Goal: Task Accomplishment & Management: Complete application form

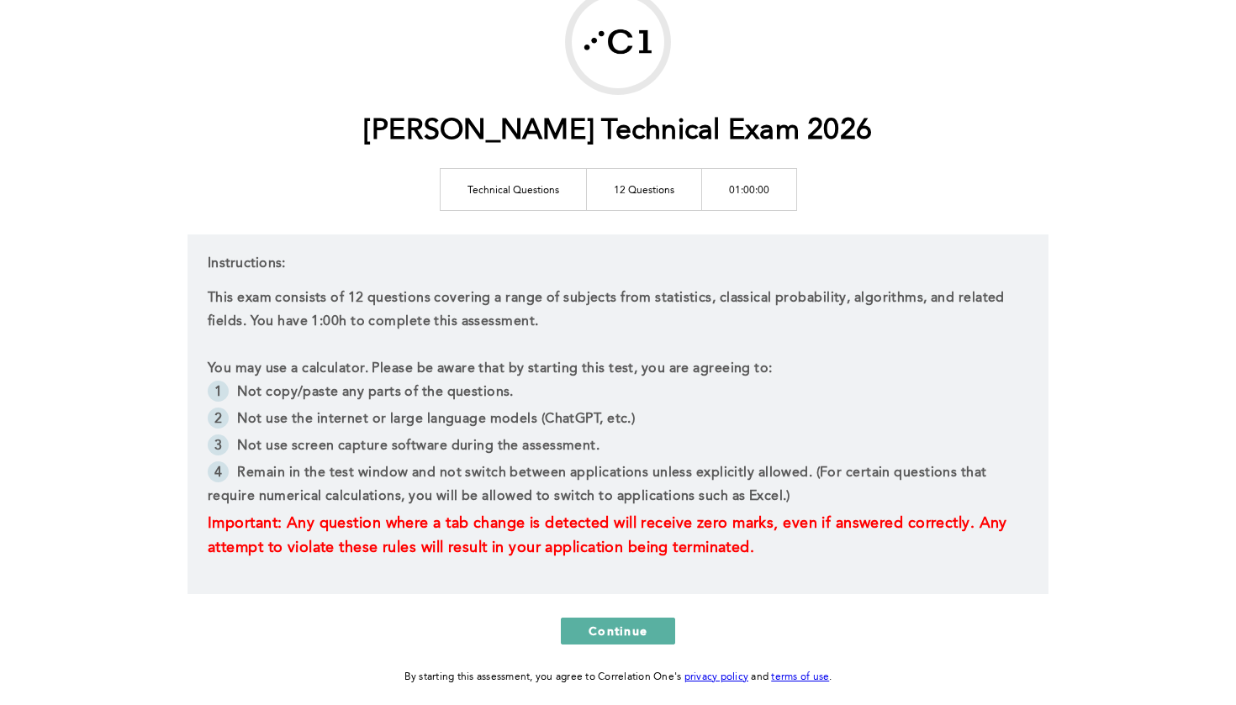
scroll to position [121, 0]
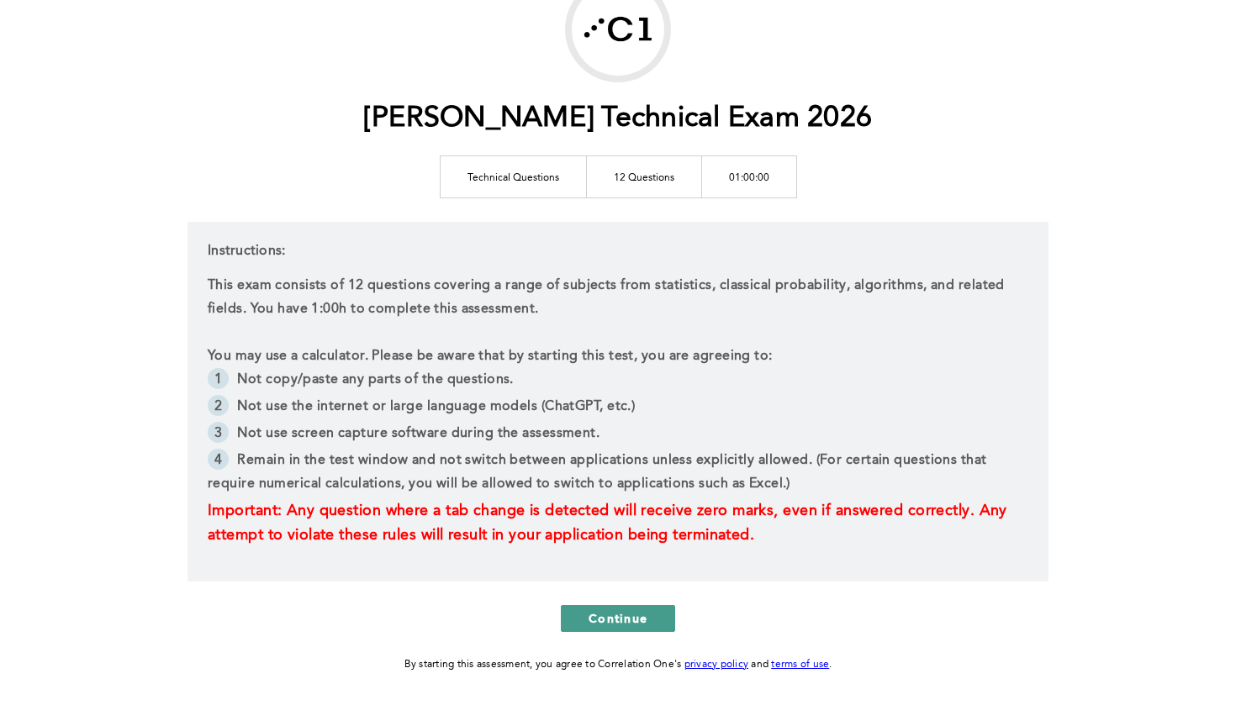
click at [654, 610] on button "Continue" at bounding box center [618, 618] width 114 height 27
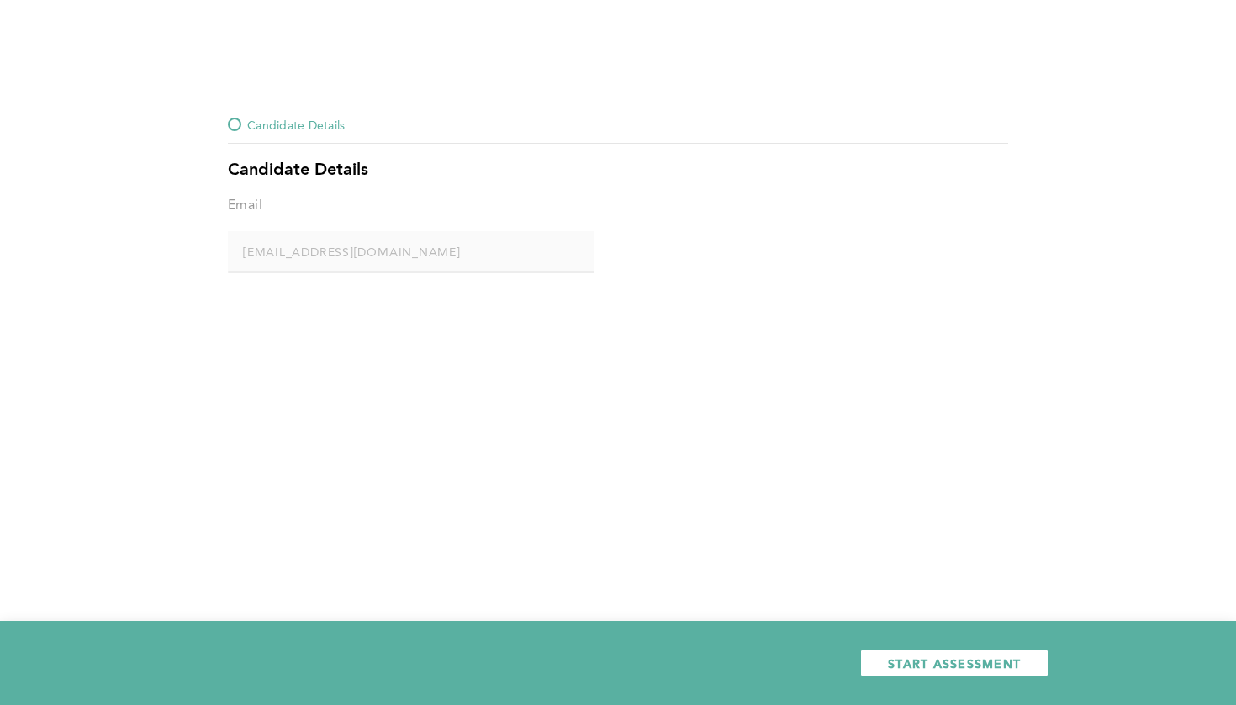
click at [336, 130] on span "Candidate Details" at bounding box center [296, 124] width 98 height 20
click at [480, 272] on div at bounding box center [411, 273] width 367 height 2
click at [905, 663] on span "START ASSESSMENT" at bounding box center [954, 664] width 133 height 16
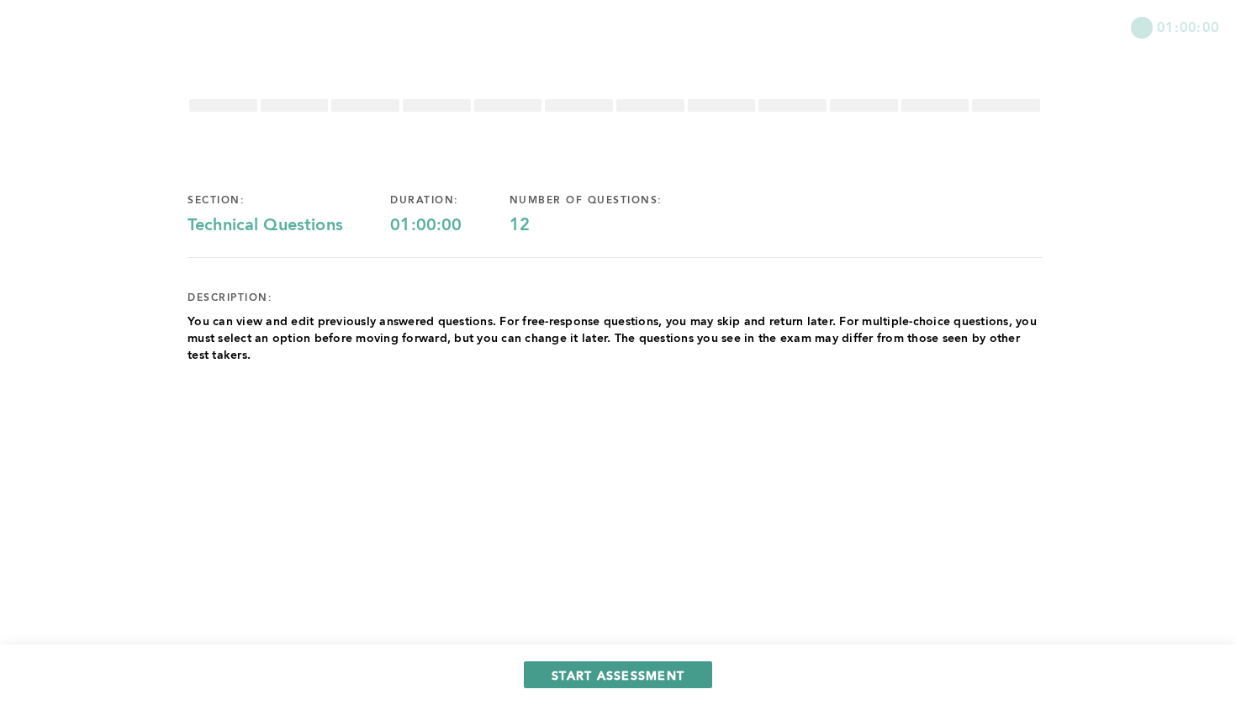
click at [660, 668] on span "START ASSESSMENT" at bounding box center [618, 676] width 133 height 16
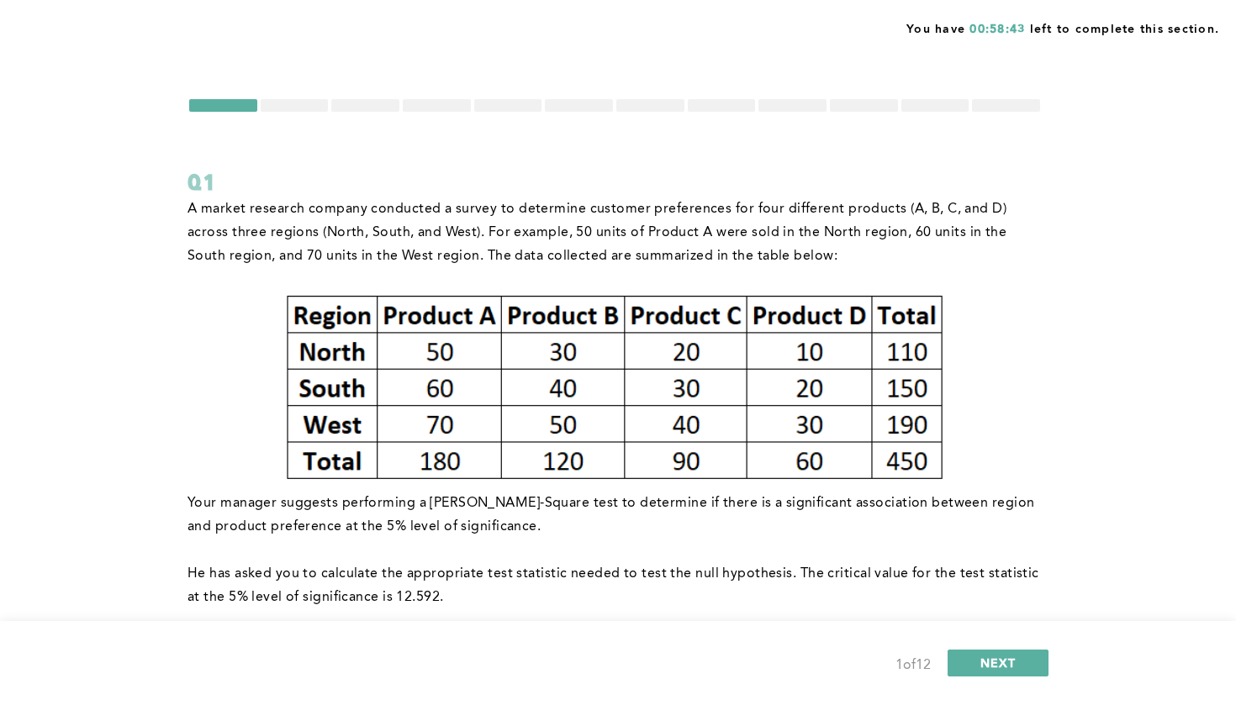
click at [287, 104] on div at bounding box center [295, 105] width 68 height 13
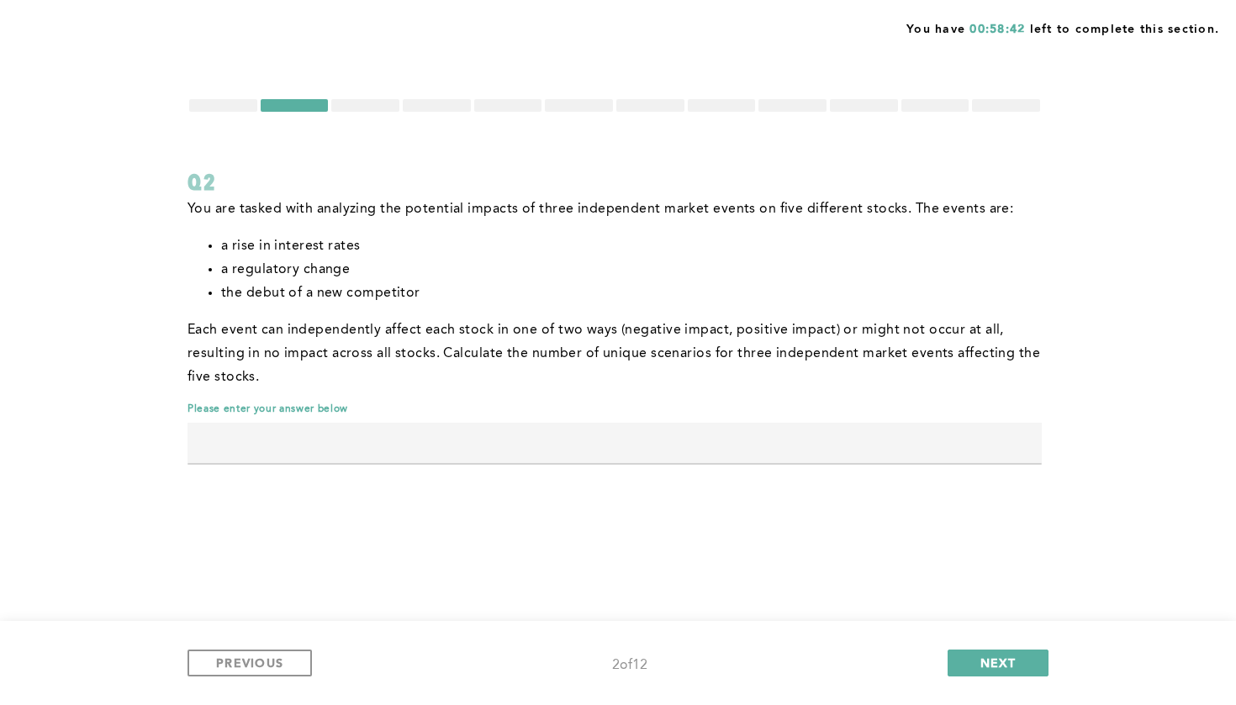
click at [240, 105] on div at bounding box center [223, 105] width 68 height 13
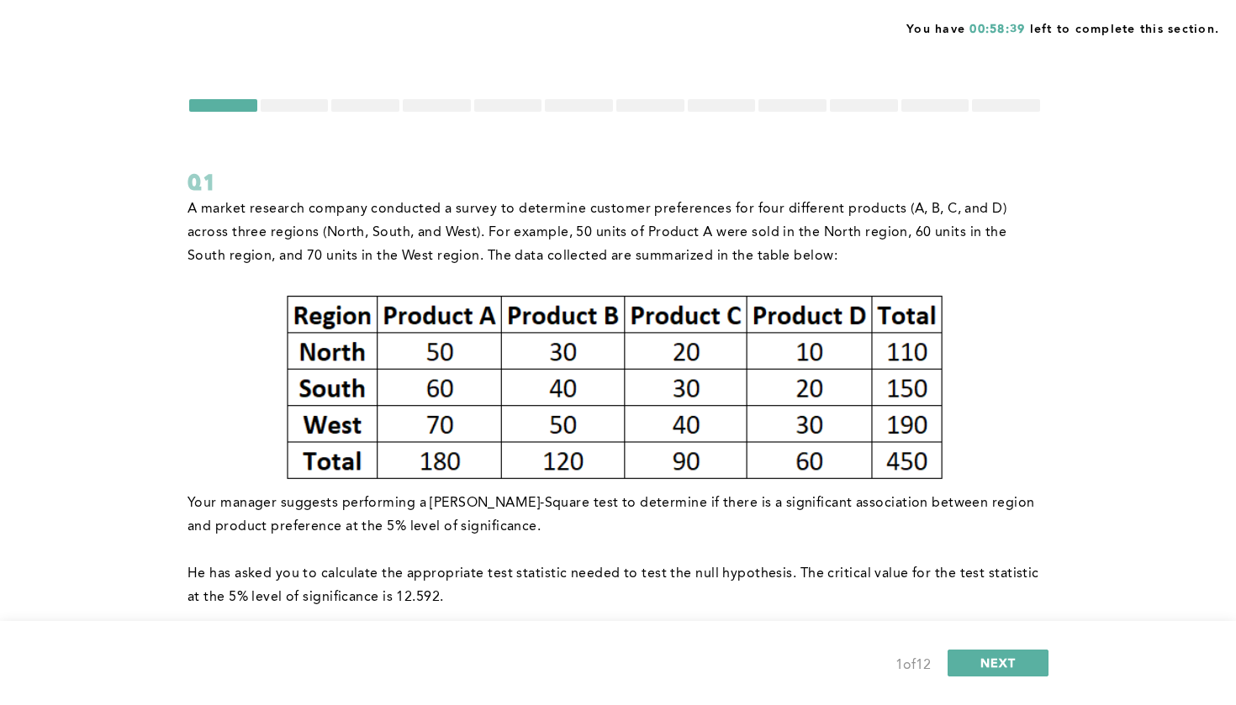
click at [313, 109] on div at bounding box center [295, 105] width 68 height 13
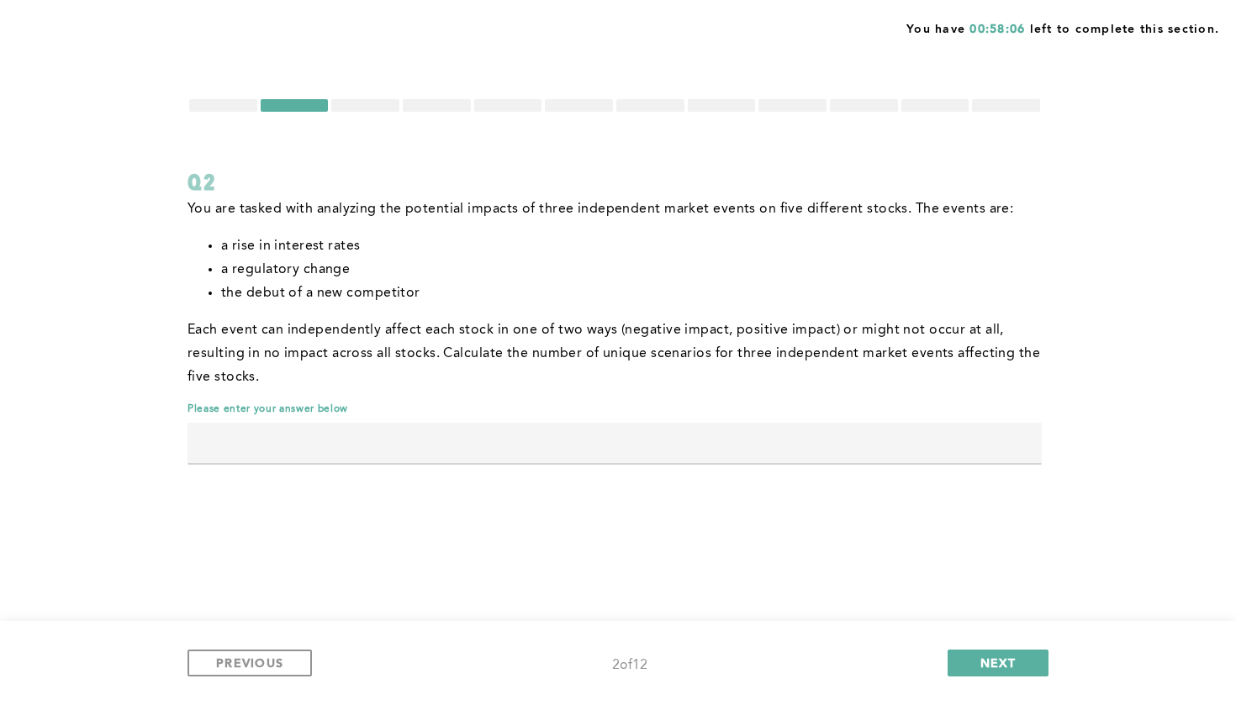
click at [251, 112] on div at bounding box center [614, 106] width 854 height 16
click at [244, 104] on div at bounding box center [223, 105] width 68 height 13
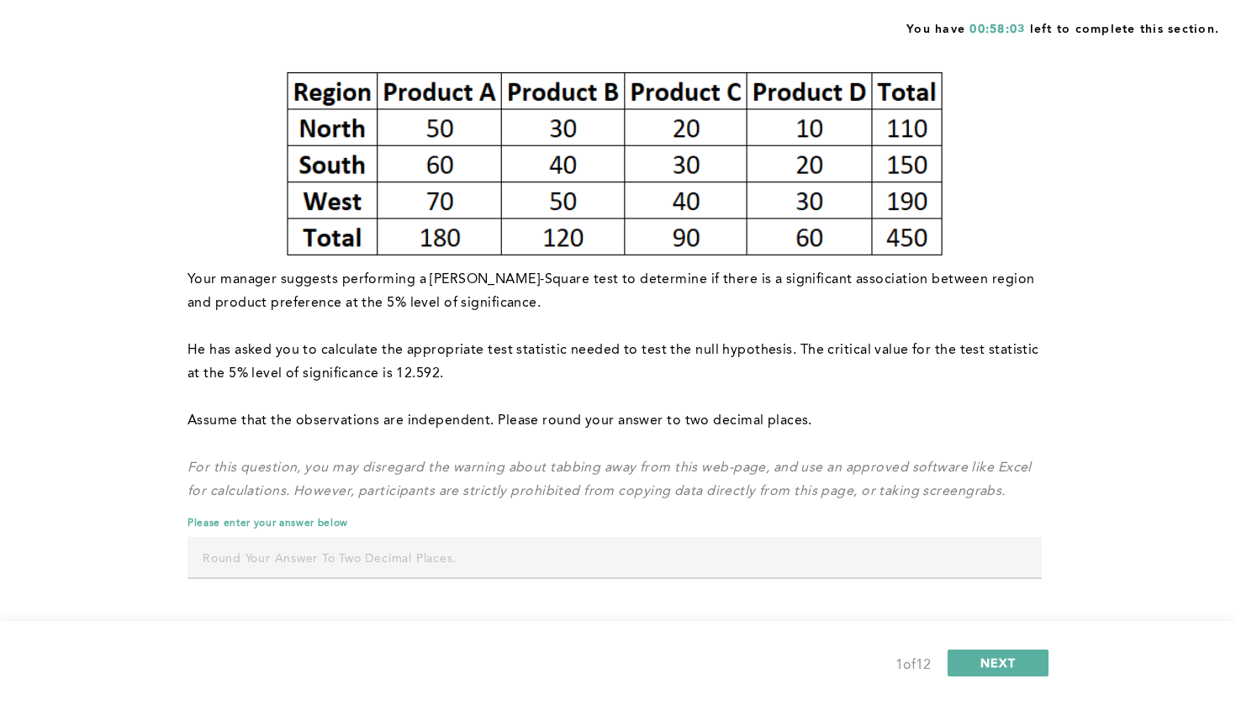
scroll to position [224, 0]
click at [569, 566] on input "text" at bounding box center [614, 557] width 854 height 40
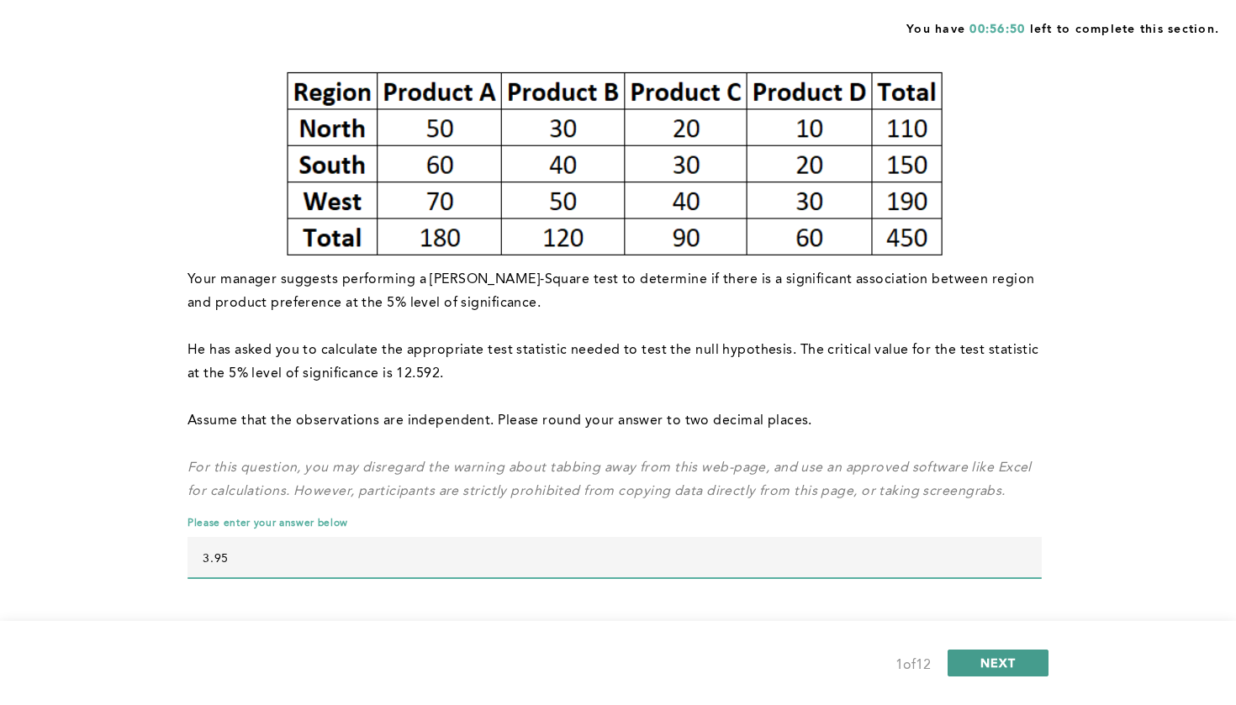
type input "3.95"
click at [1017, 659] on button "NEXT" at bounding box center [998, 663] width 101 height 27
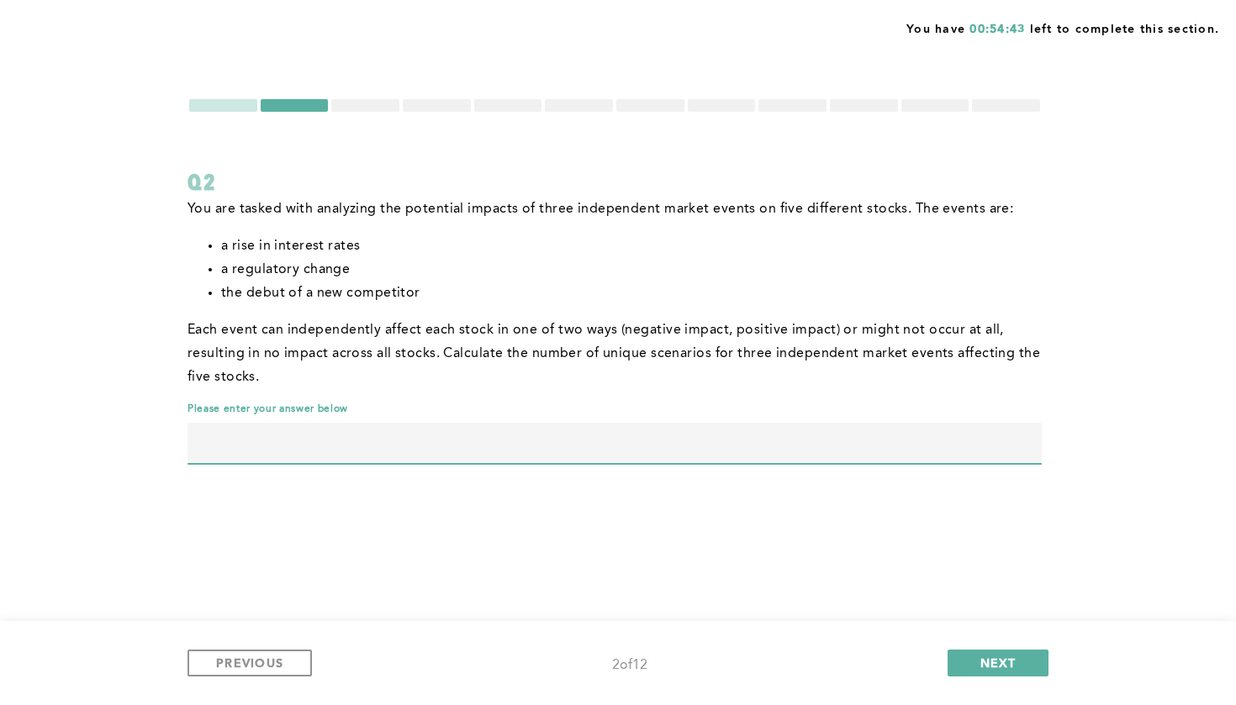
click at [689, 451] on input "text" at bounding box center [614, 443] width 854 height 40
type input "35937"
click at [987, 656] on span "NEXT" at bounding box center [998, 663] width 36 height 16
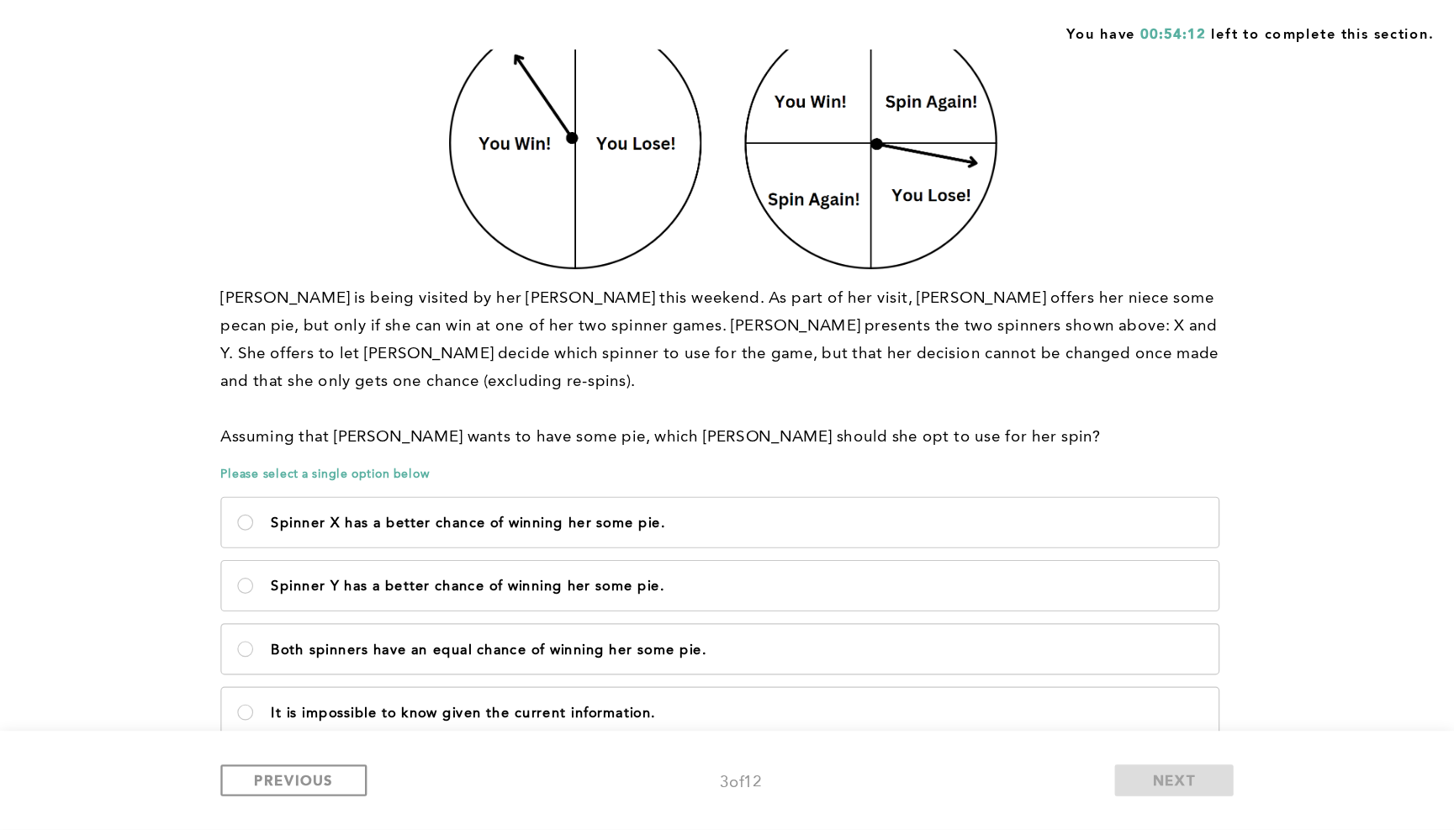
scroll to position [113, 0]
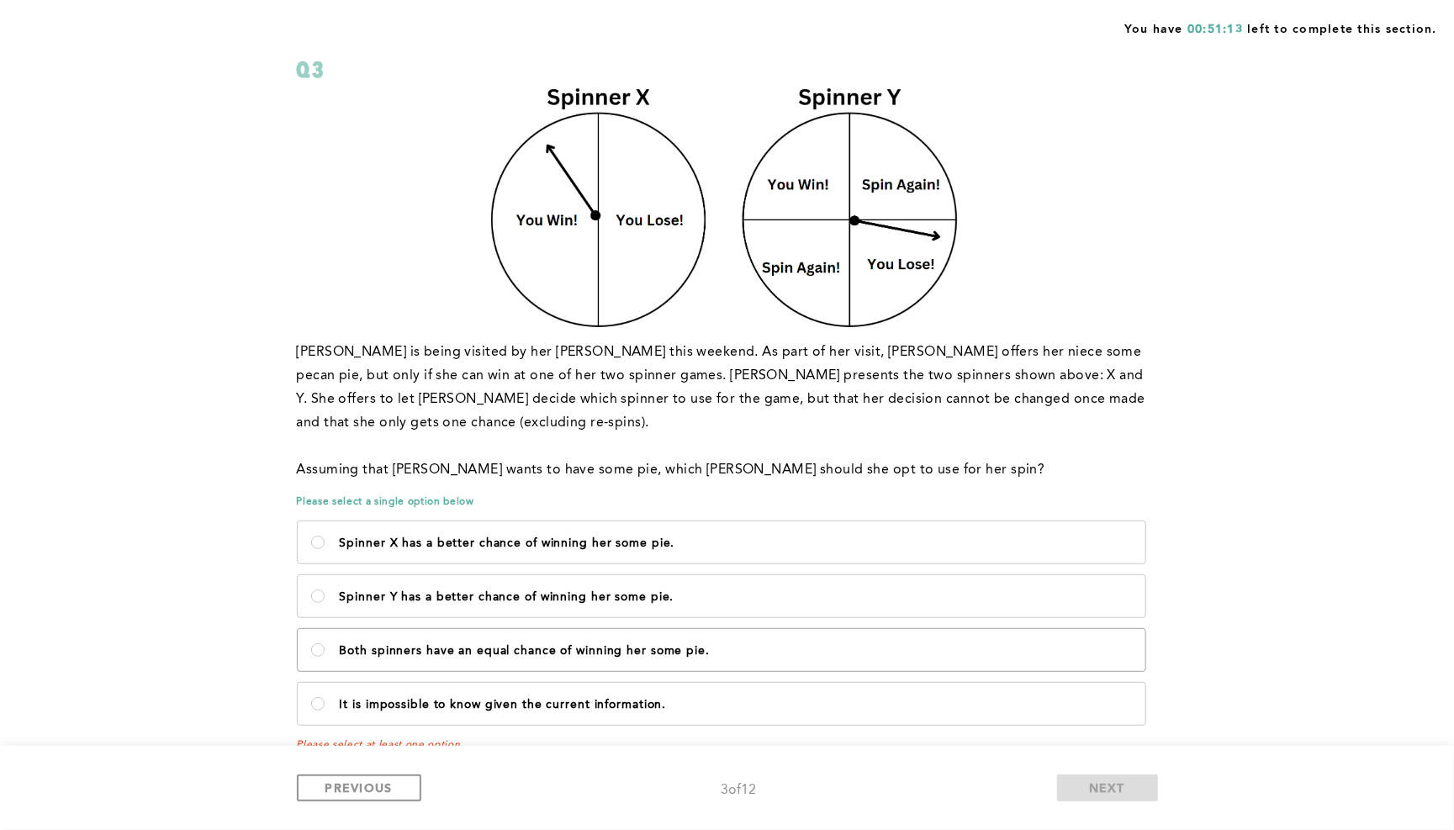
click at [792, 629] on label "Both spinners have an equal chance of winning her some pie." at bounding box center [721, 650] width 847 height 42
click at [325, 643] on pie\ "Both spinners have an equal chance of winning her some pie." at bounding box center [317, 649] width 13 height 13
radio pie\ "true"
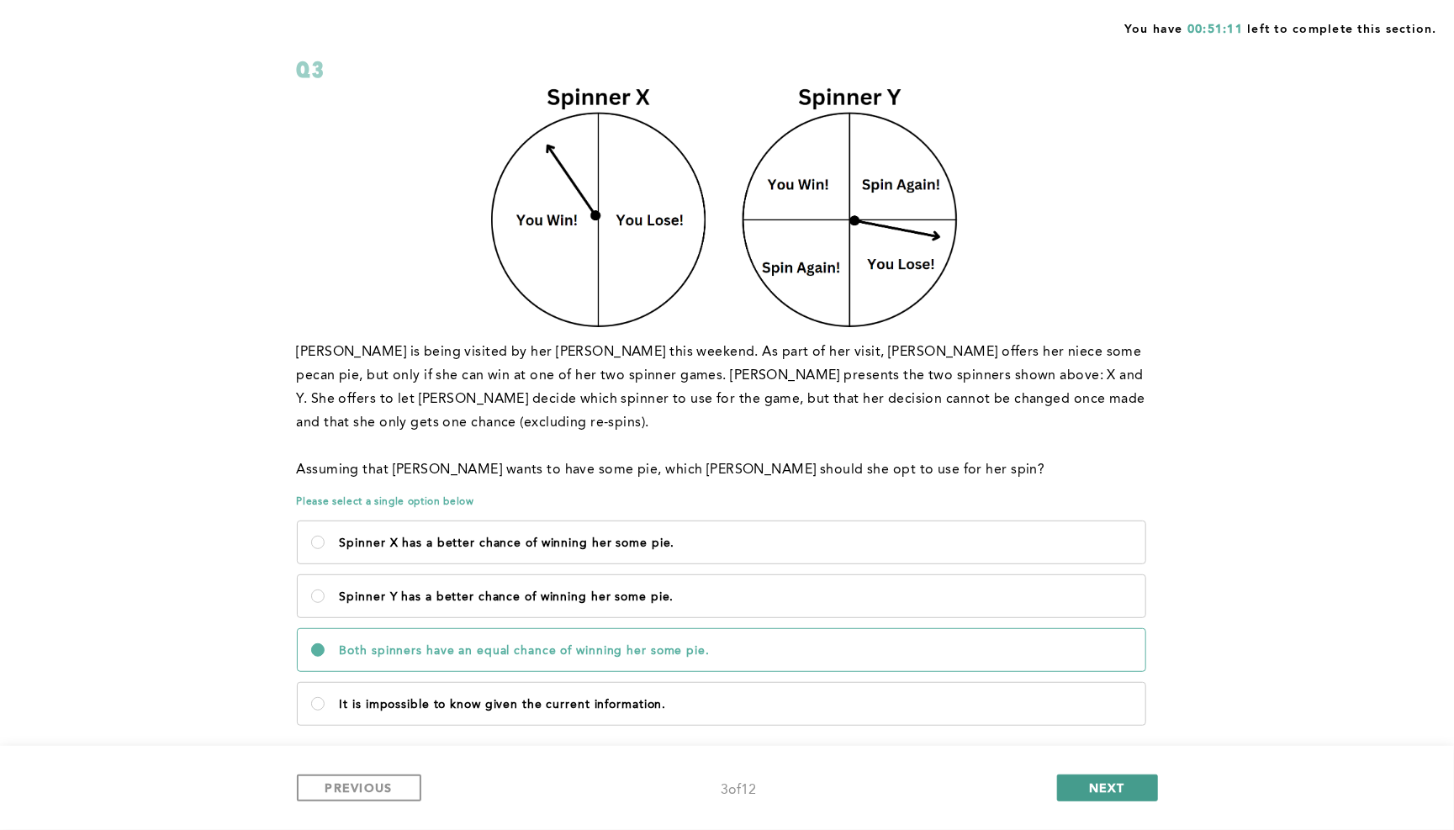
click at [1083, 705] on button "NEXT" at bounding box center [1107, 787] width 101 height 27
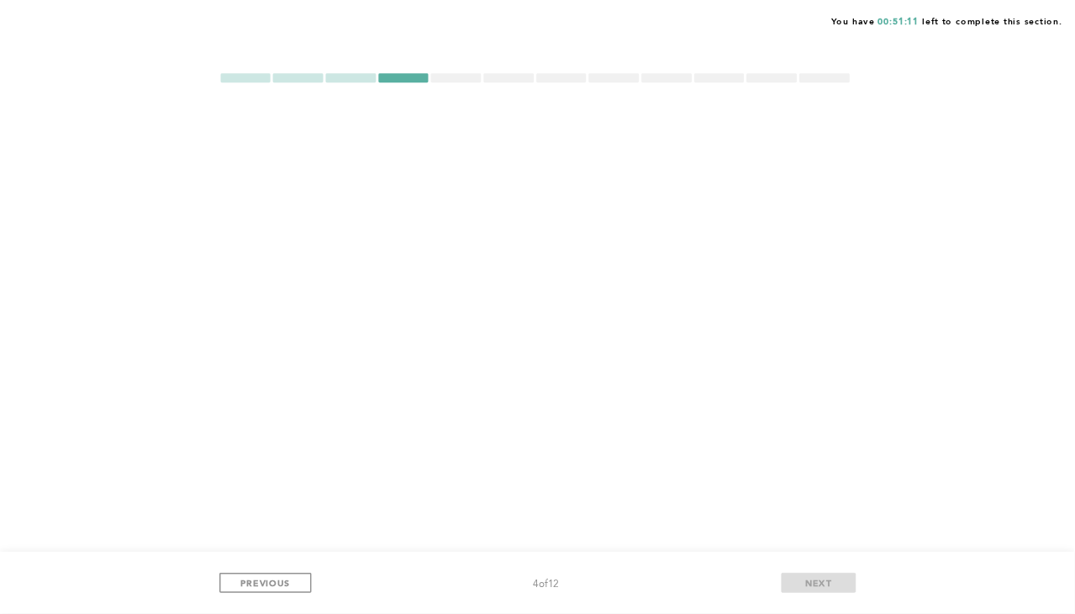
scroll to position [0, 0]
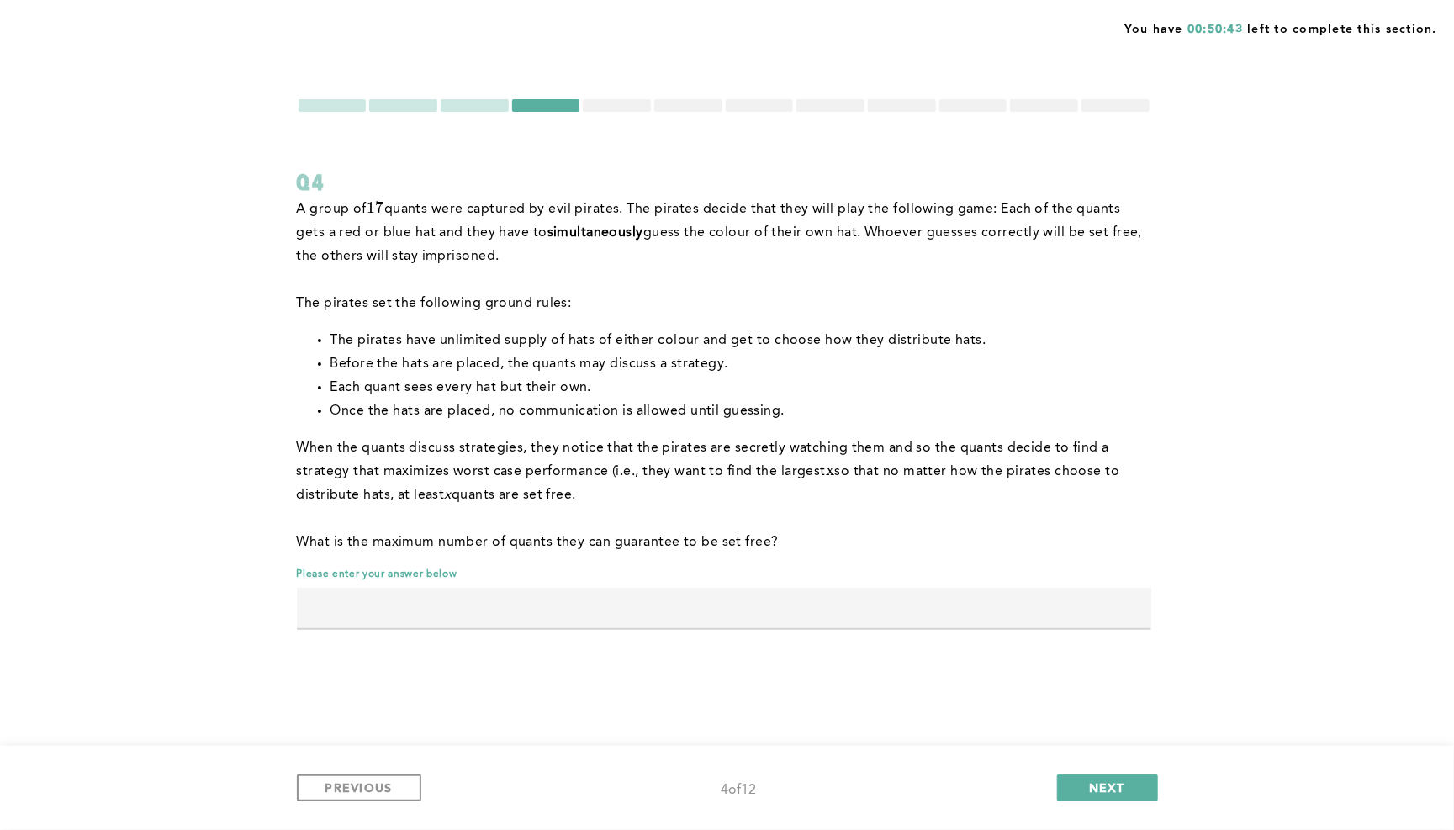
click at [636, 103] on div at bounding box center [617, 105] width 68 height 13
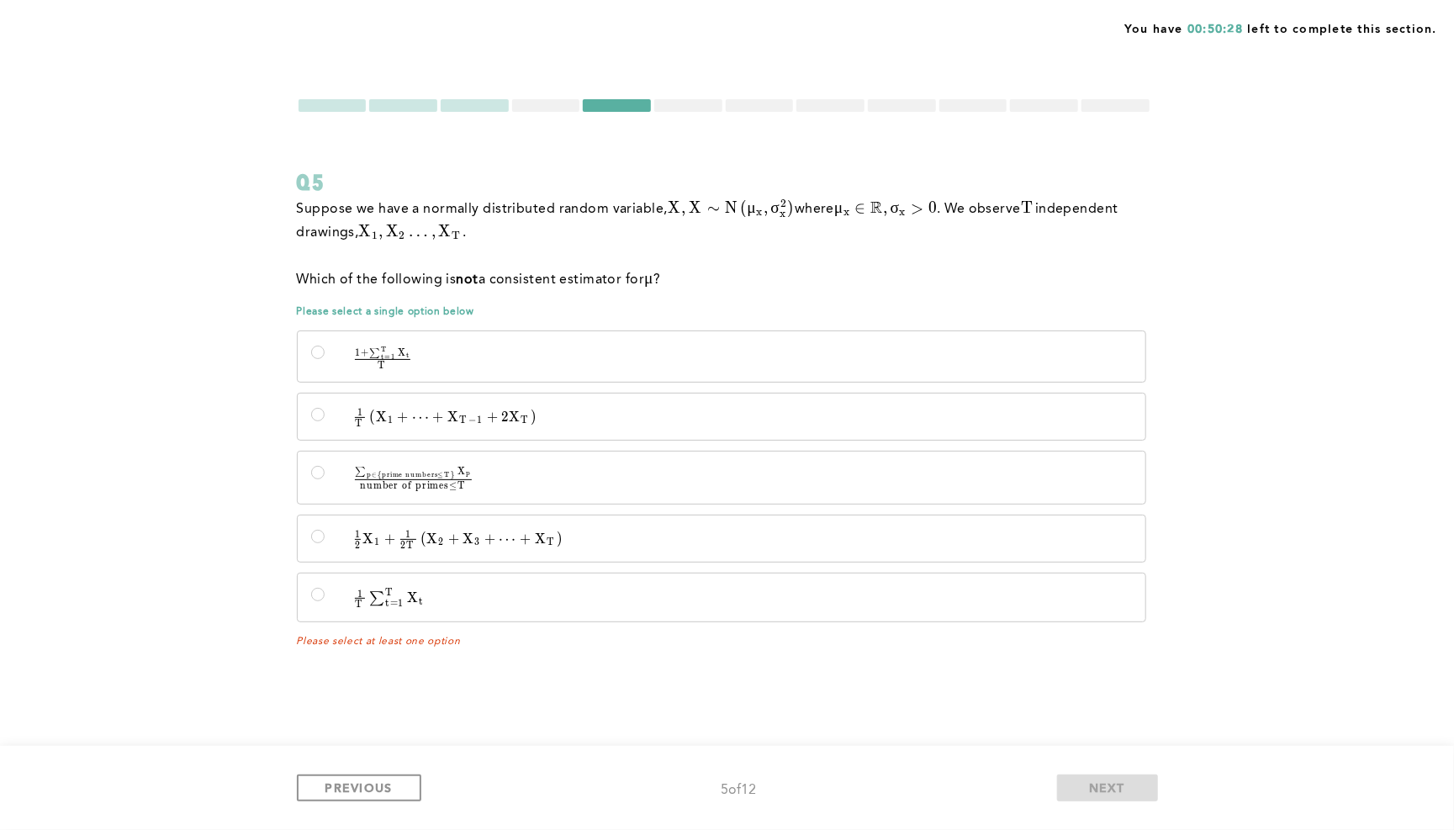
click at [688, 103] on div at bounding box center [688, 105] width 68 height 13
click at [689, 109] on div at bounding box center [688, 105] width 68 height 13
click at [687, 104] on div at bounding box center [688, 105] width 68 height 13
click at [559, 109] on div at bounding box center [546, 105] width 68 height 13
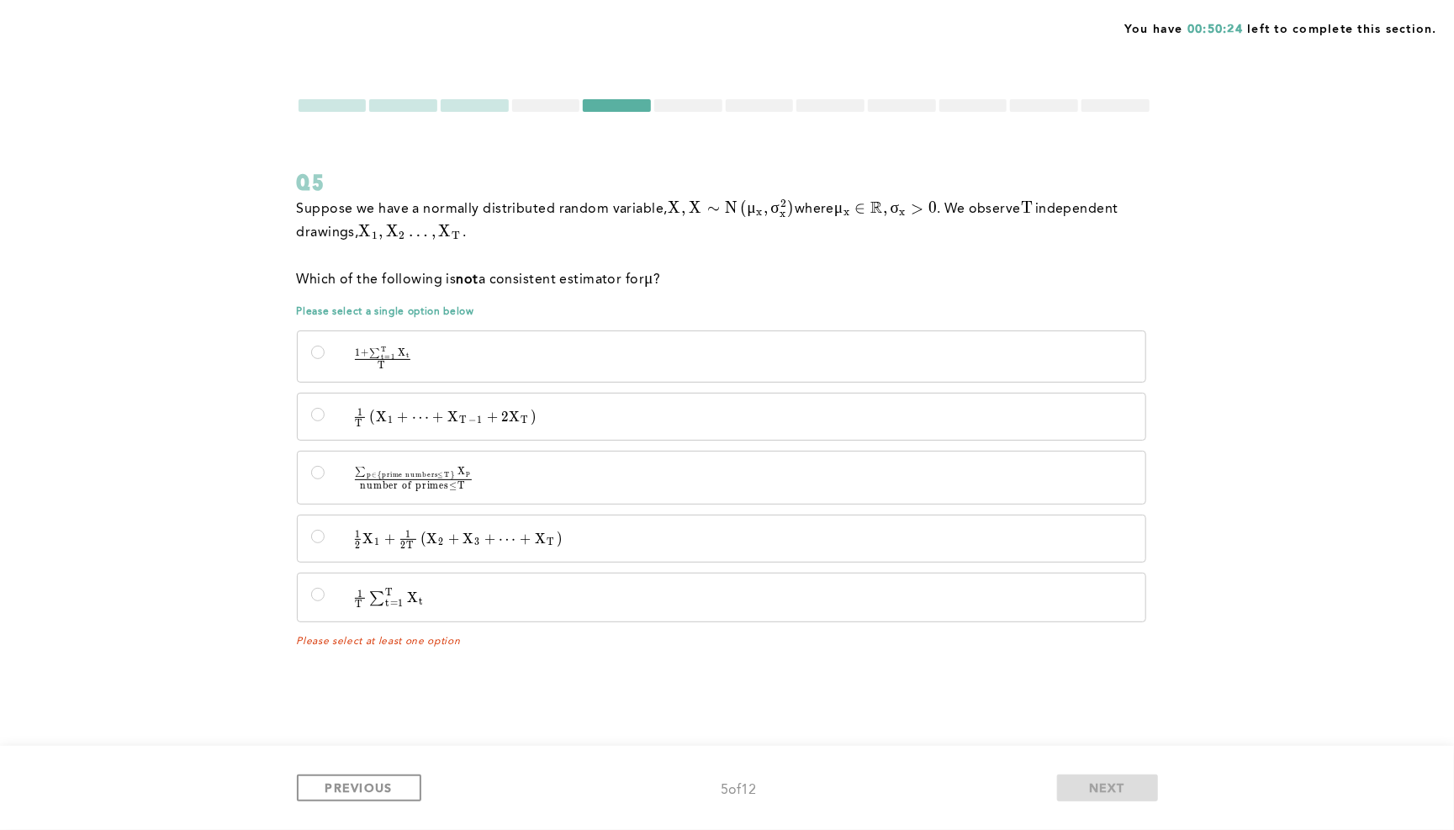
click at [559, 109] on div at bounding box center [546, 105] width 68 height 13
drag, startPoint x: 570, startPoint y: 153, endPoint x: 563, endPoint y: 114, distance: 39.3
click at [570, 146] on form "Q5 Suppose we have a normally distributed random variable, X , X ∼ N ( μ x , σ …" at bounding box center [724, 373] width 854 height 550
click at [553, 108] on div at bounding box center [546, 105] width 68 height 13
click at [406, 705] on button "PREVIOUS" at bounding box center [359, 787] width 124 height 27
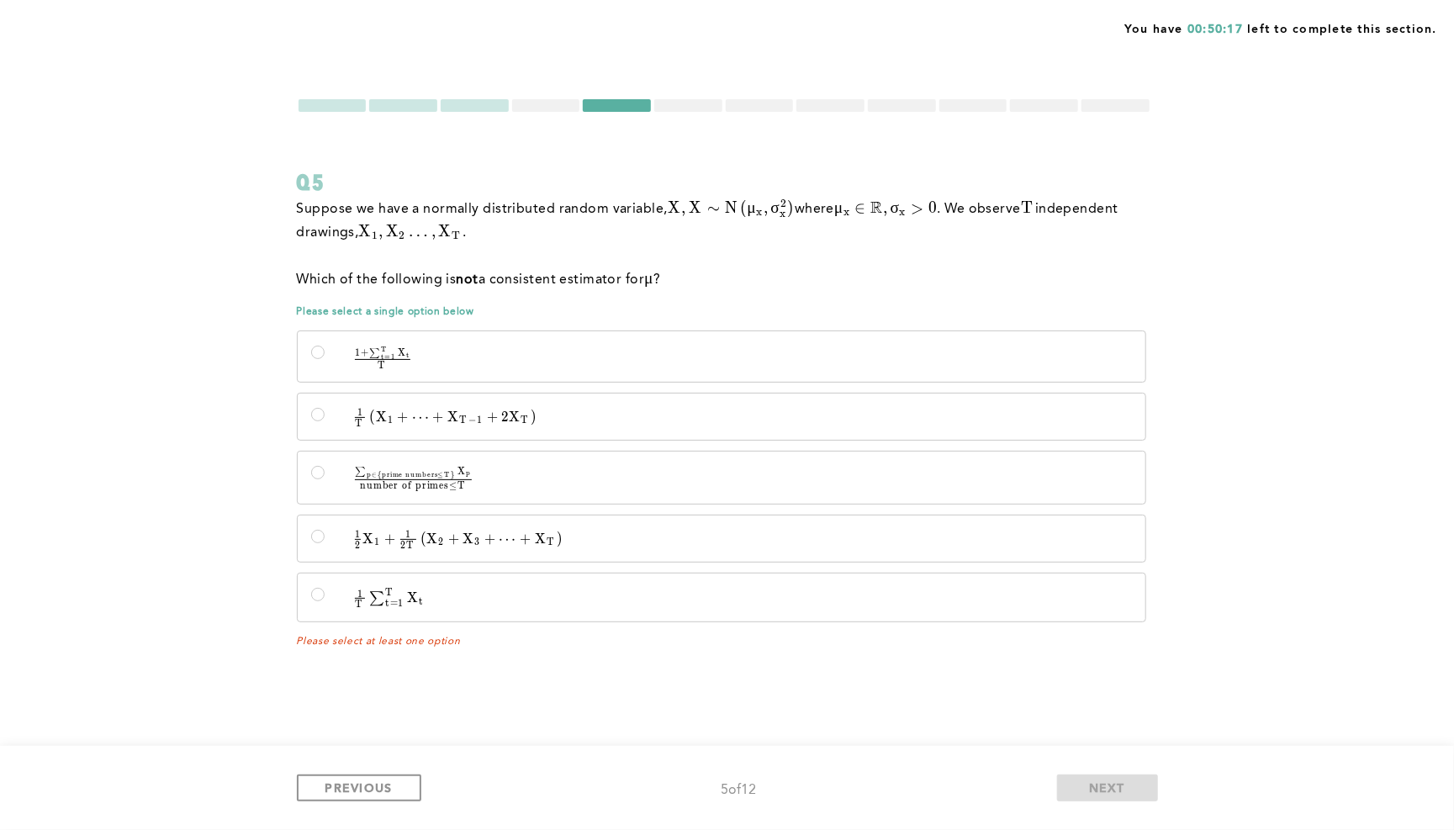
click at [503, 440] on div "1 + ∑ t = 1 T X t T \quad \frac{1 + \sum_{t=1}^{T} X_t}{T} T 1 + ∑ t = 1 T ​ X …" at bounding box center [724, 476] width 854 height 302
click at [520, 414] on span "T" at bounding box center [524, 420] width 8 height 12
click at [325, 412] on input "1 T ( X 1 + ⋯ + X T − 1 + 2 X T ) \quad \frac{1}{T}\left(X_1 + \cdots + X_{T-1}…" at bounding box center [317, 414] width 13 height 13
radio input "true"
click at [547, 108] on div at bounding box center [546, 105] width 68 height 13
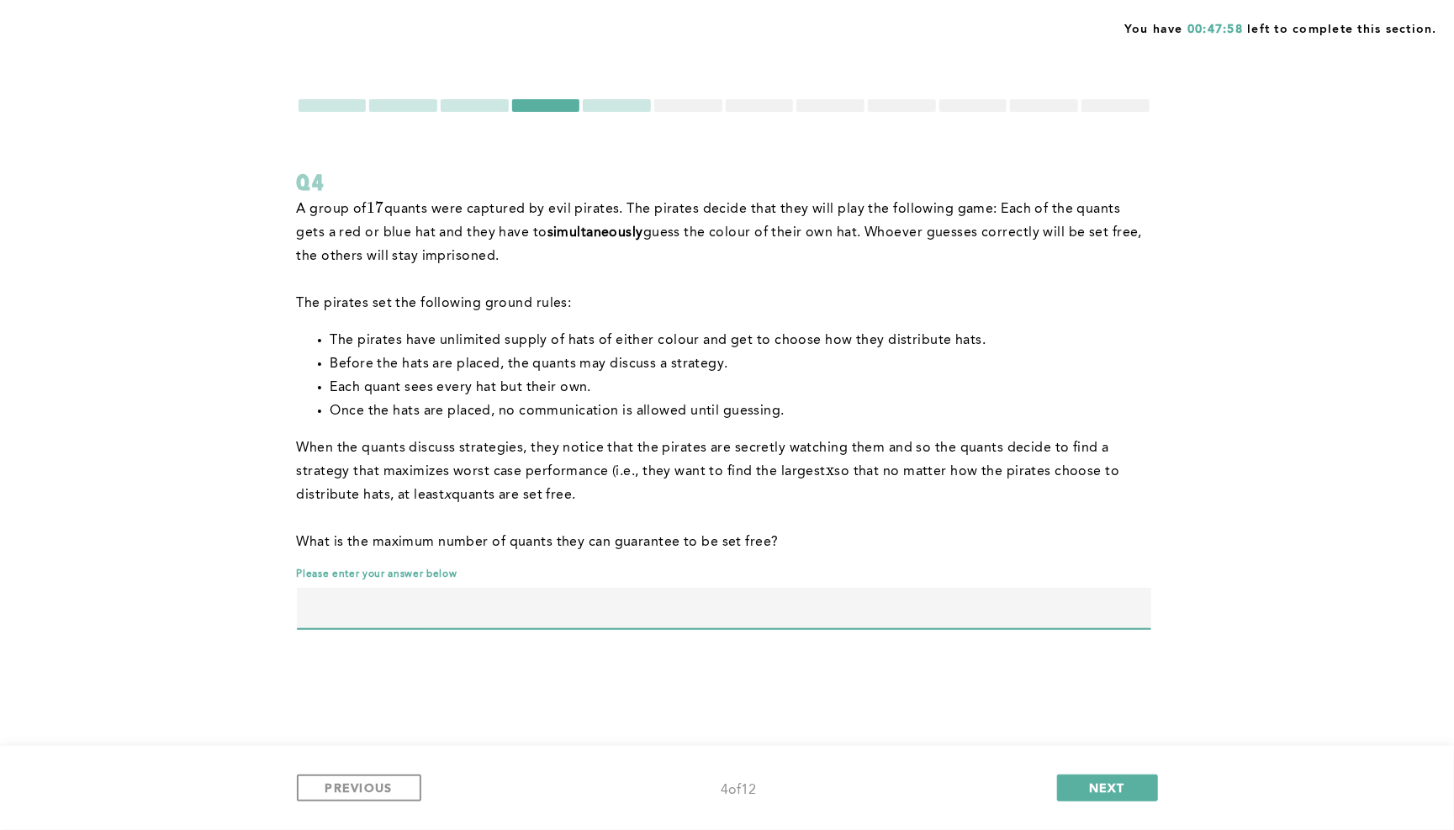
click at [617, 597] on input "text" at bounding box center [724, 608] width 854 height 40
type input "8"
click at [1119, 705] on button "NEXT" at bounding box center [1107, 787] width 101 height 27
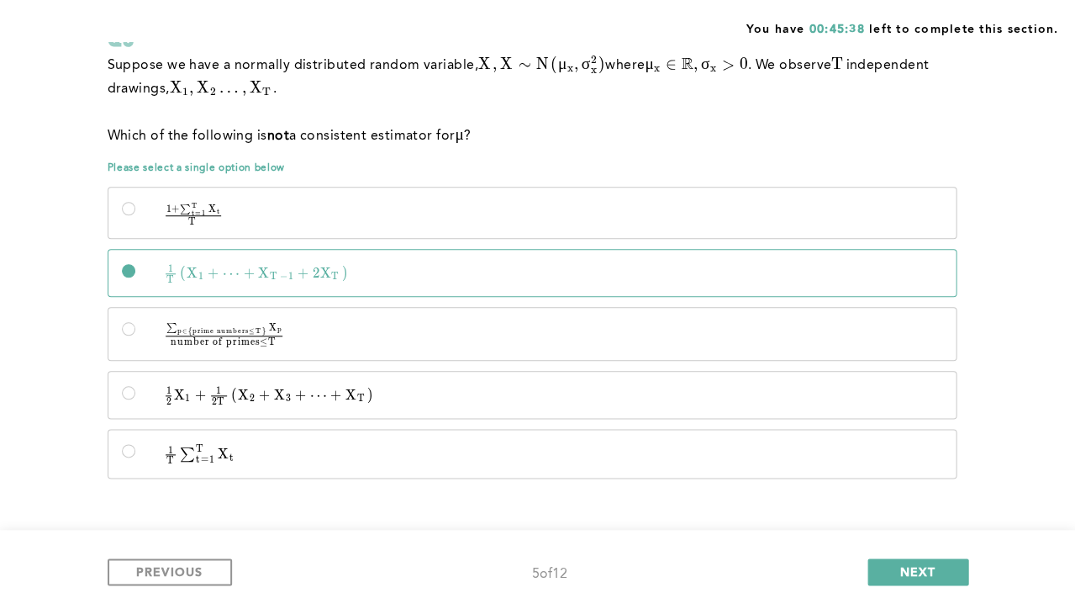
scroll to position [142, 0]
click at [935, 168] on span "Please select a single option below" at bounding box center [535, 169] width 854 height 13
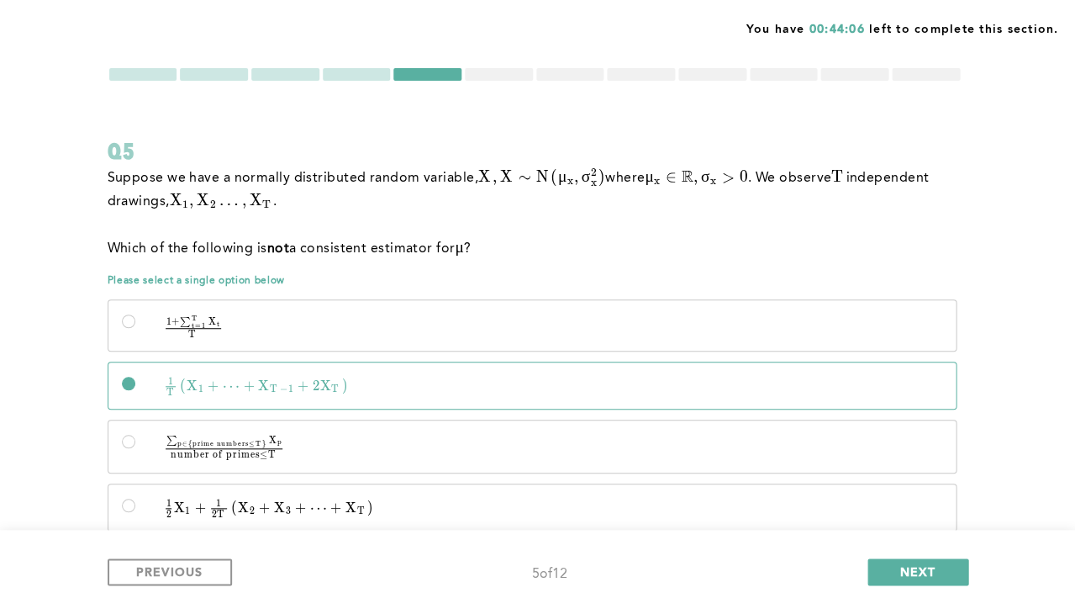
scroll to position [0, 0]
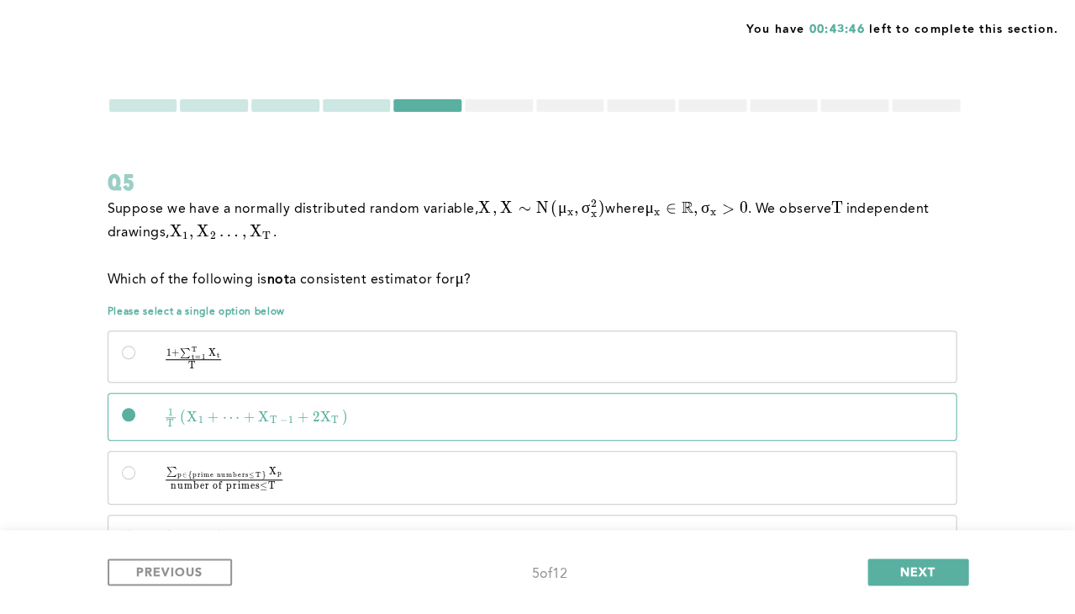
click at [224, 101] on div at bounding box center [214, 105] width 68 height 13
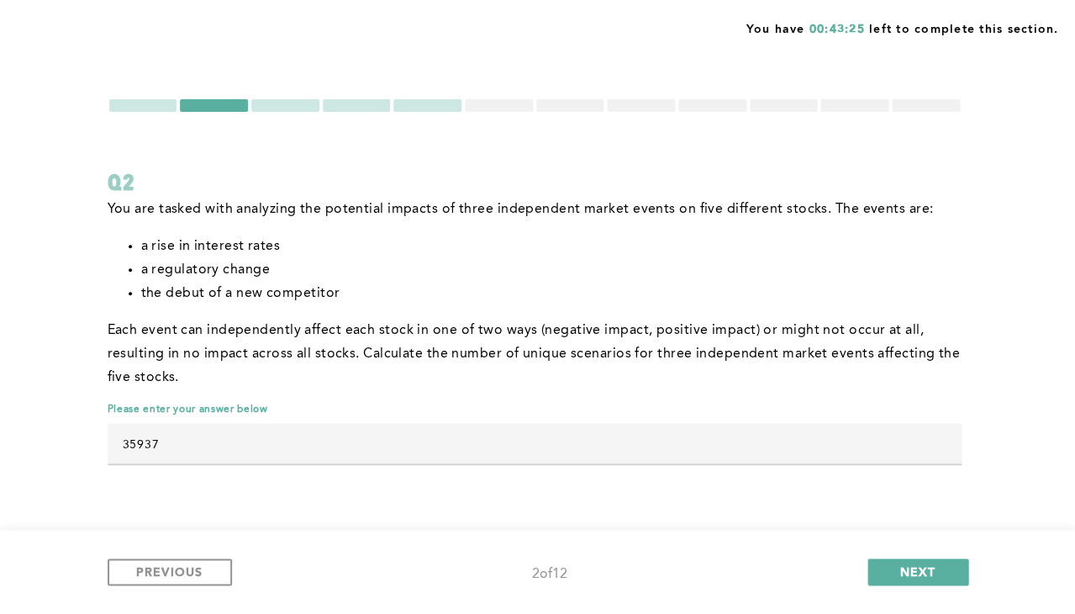
click at [446, 108] on div at bounding box center [427, 105] width 68 height 13
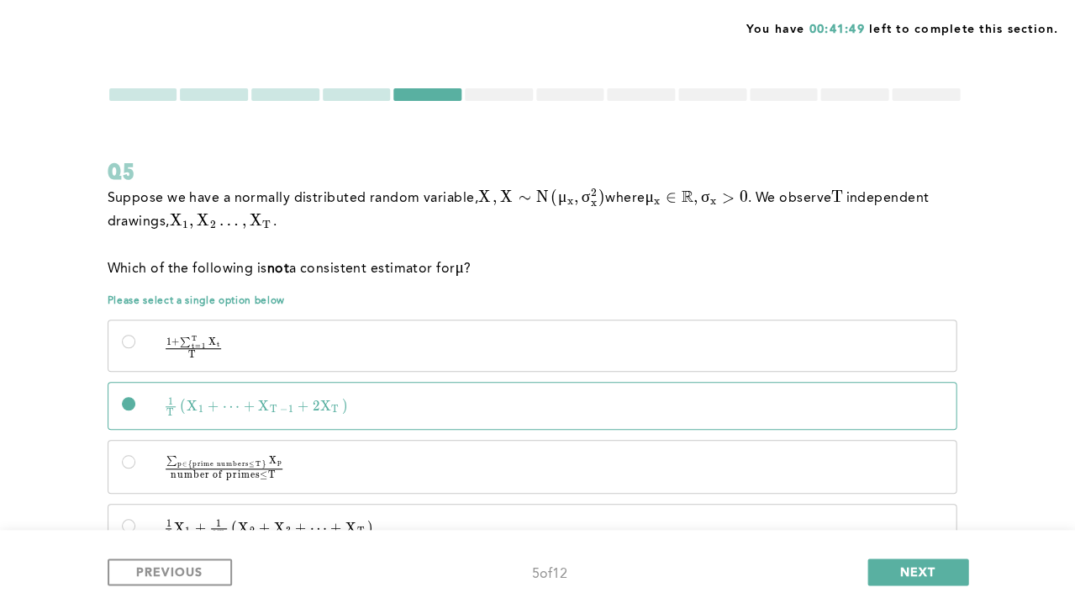
scroll to position [6, 0]
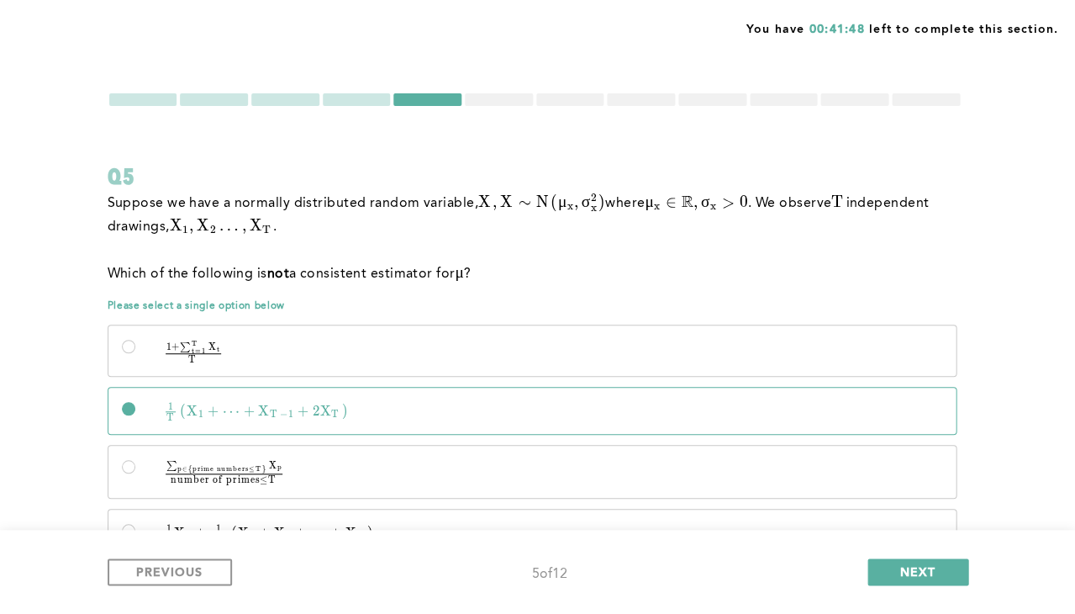
click at [509, 101] on div at bounding box center [499, 99] width 68 height 13
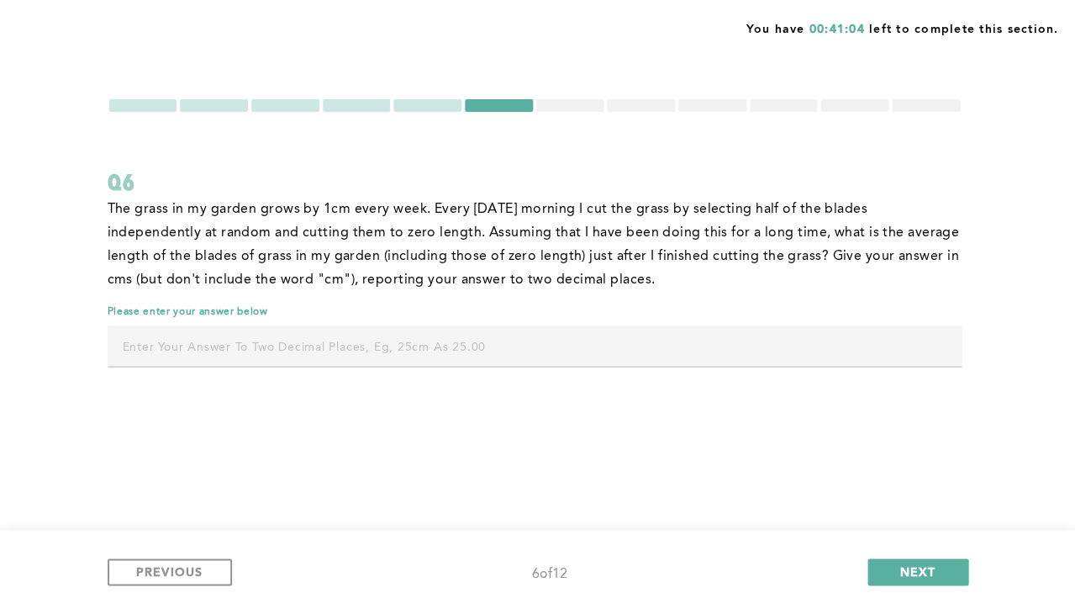
click at [578, 106] on div at bounding box center [570, 105] width 68 height 13
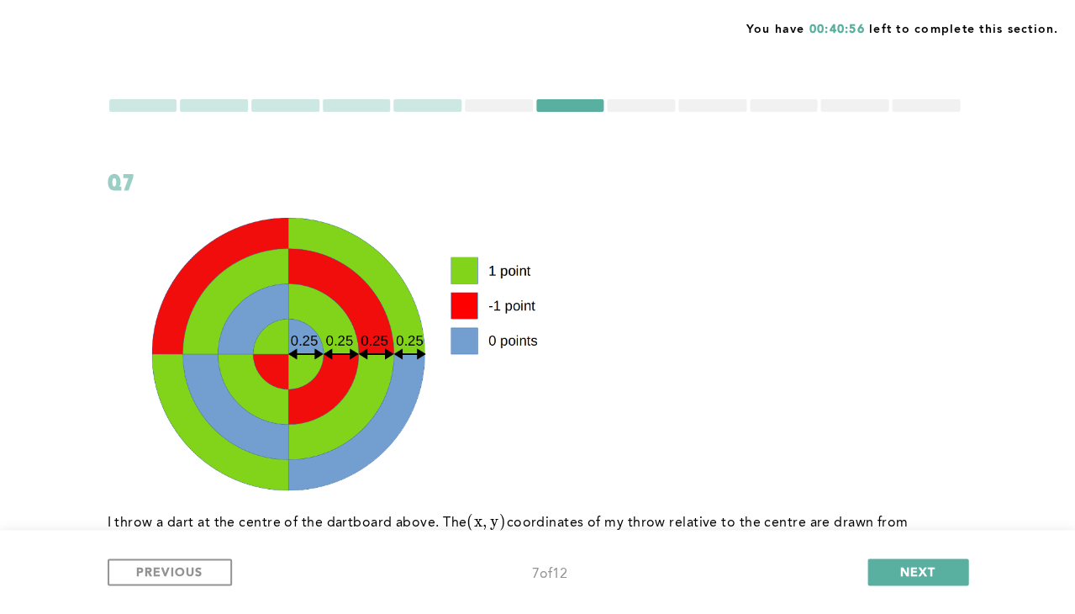
click at [514, 111] on div at bounding box center [499, 105] width 68 height 13
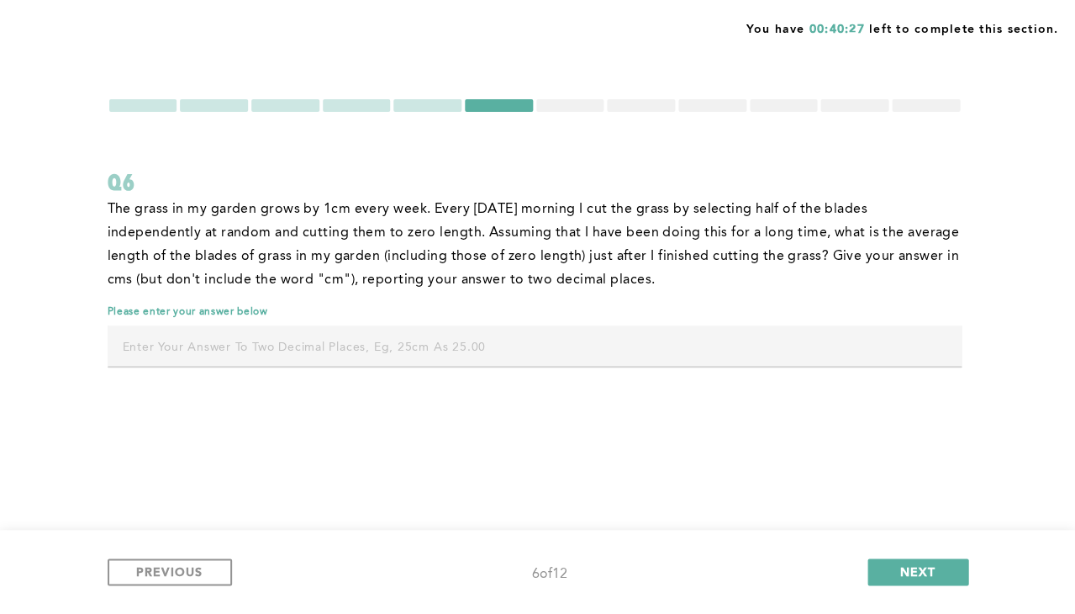
click at [430, 115] on form "Q6 The grass in my garden grows by 1cm every week. Every [DATE] morning I cut t…" at bounding box center [535, 241] width 854 height 286
click at [430, 106] on div at bounding box center [427, 105] width 68 height 13
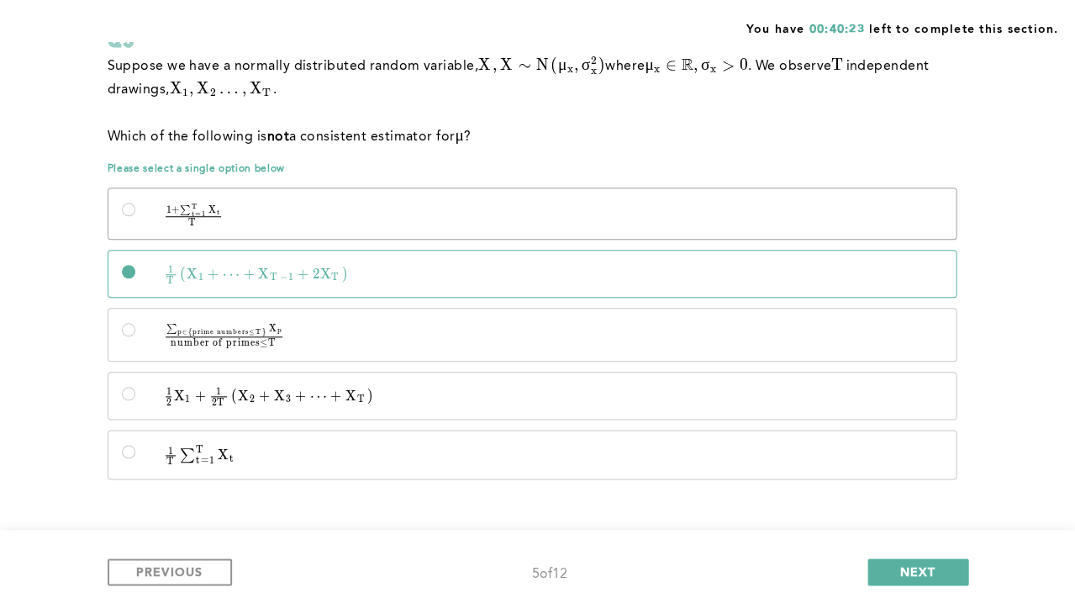
scroll to position [142, 0]
click at [380, 388] on p "1 2 X 1 + 1 2 T ( X 2 + X 3 + ⋯ + X T ) \quad \frac{1}{2}X_1 + \frac{1}{2T}\lef…" at bounding box center [546, 397] width 792 height 18
click at [135, 388] on input "1 2 X 1 + 1 2 T ( X 2 + X 3 + ⋯ + X T ) \quad \frac{1}{2}X_1 + \frac{1}{2T}\lef…" at bounding box center [128, 394] width 13 height 13
radio input "true"
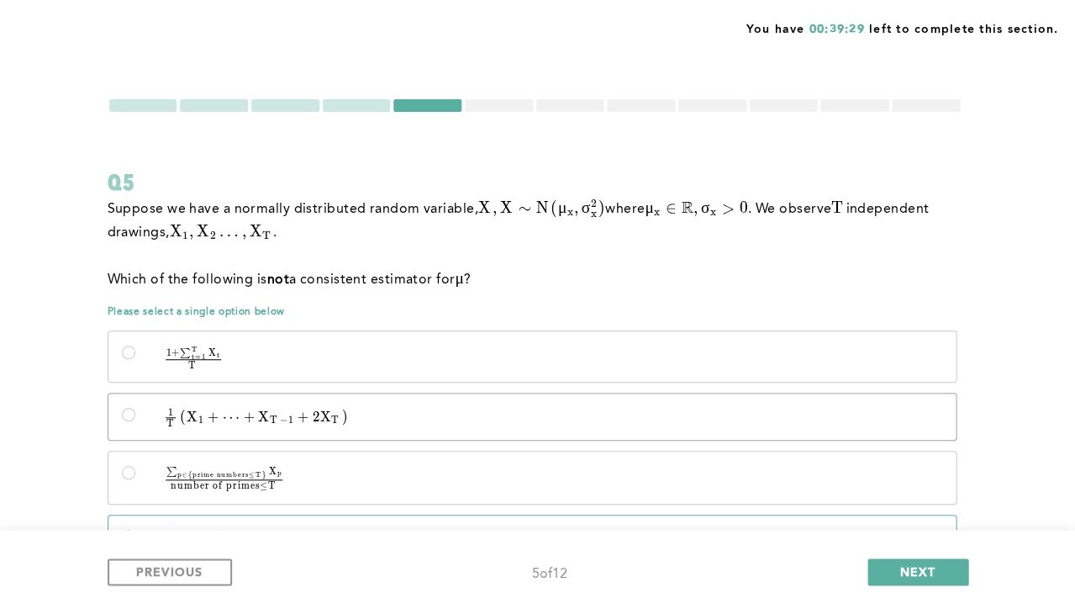
scroll to position [0, 0]
click at [927, 564] on span "NEXT" at bounding box center [918, 571] width 36 height 16
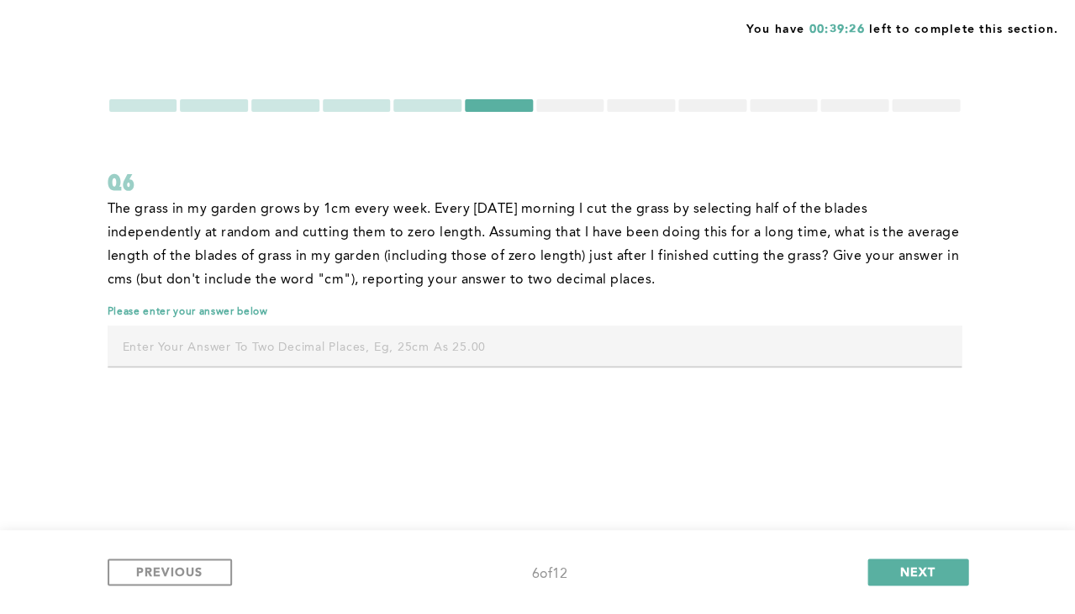
click at [551, 108] on div at bounding box center [570, 105] width 68 height 13
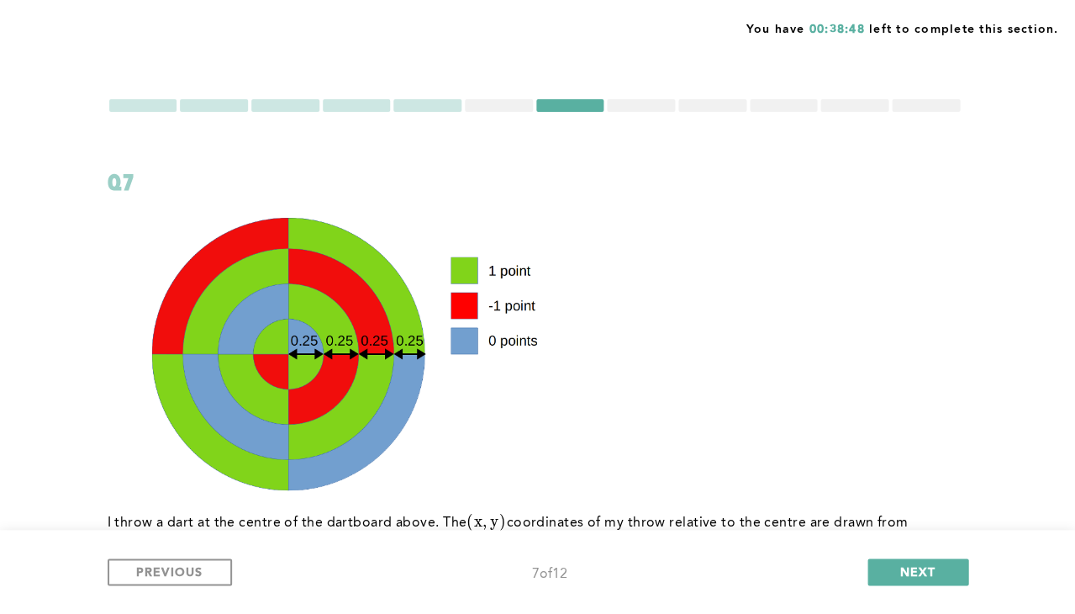
click at [514, 108] on div at bounding box center [499, 105] width 68 height 13
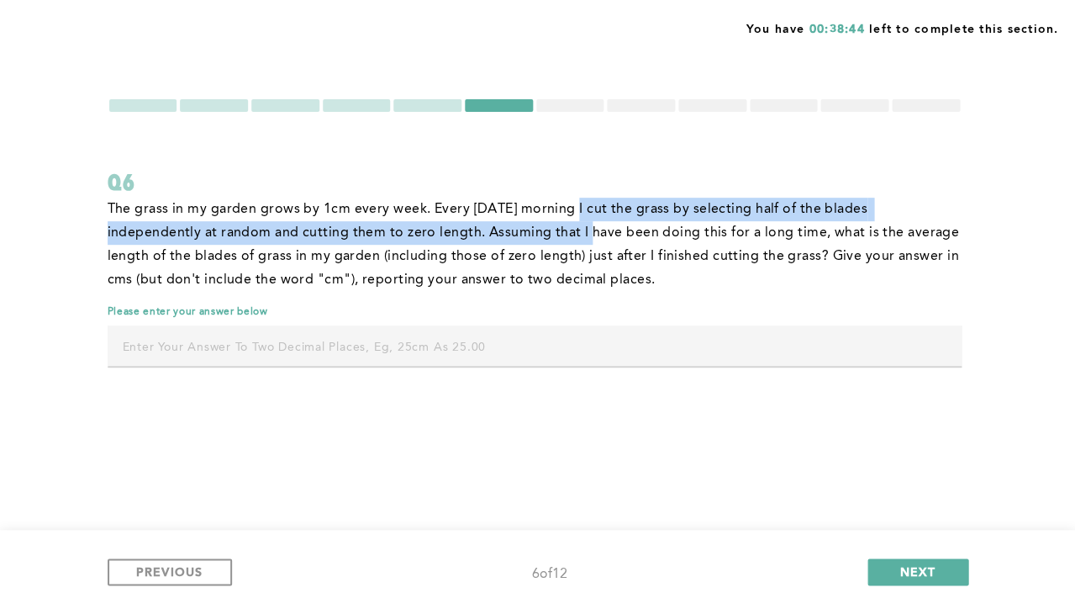
click at [578, 215] on p "The grass in my garden grows by 1cm every week. Every [DATE] morning I cut the …" at bounding box center [535, 245] width 854 height 94
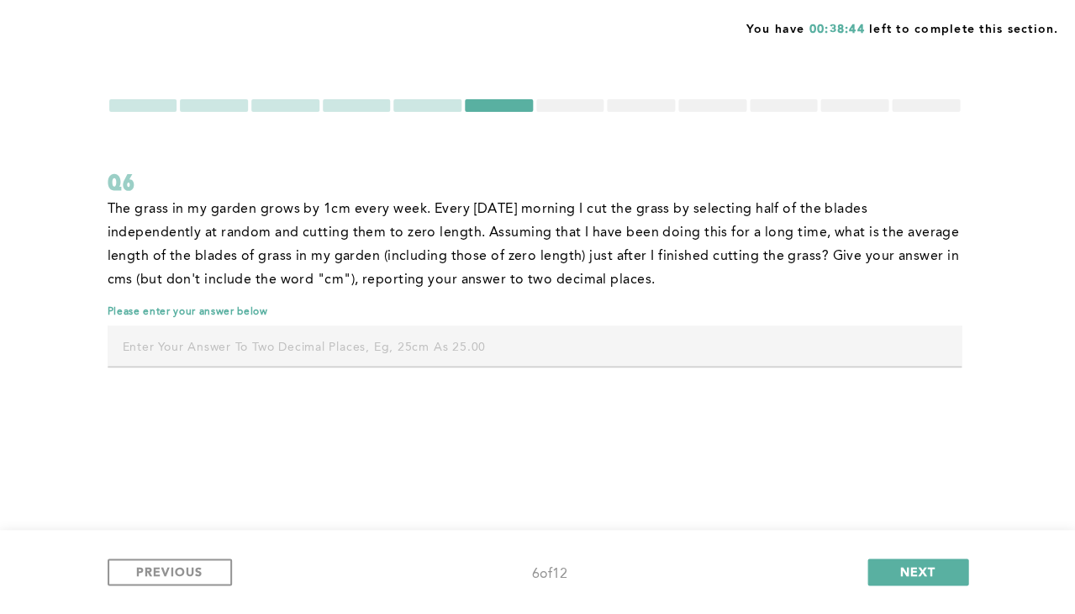
click at [599, 245] on p "The grass in my garden grows by 1cm every week. Every [DATE] morning I cut the …" at bounding box center [535, 245] width 854 height 94
click at [571, 350] on input "text" at bounding box center [535, 345] width 854 height 40
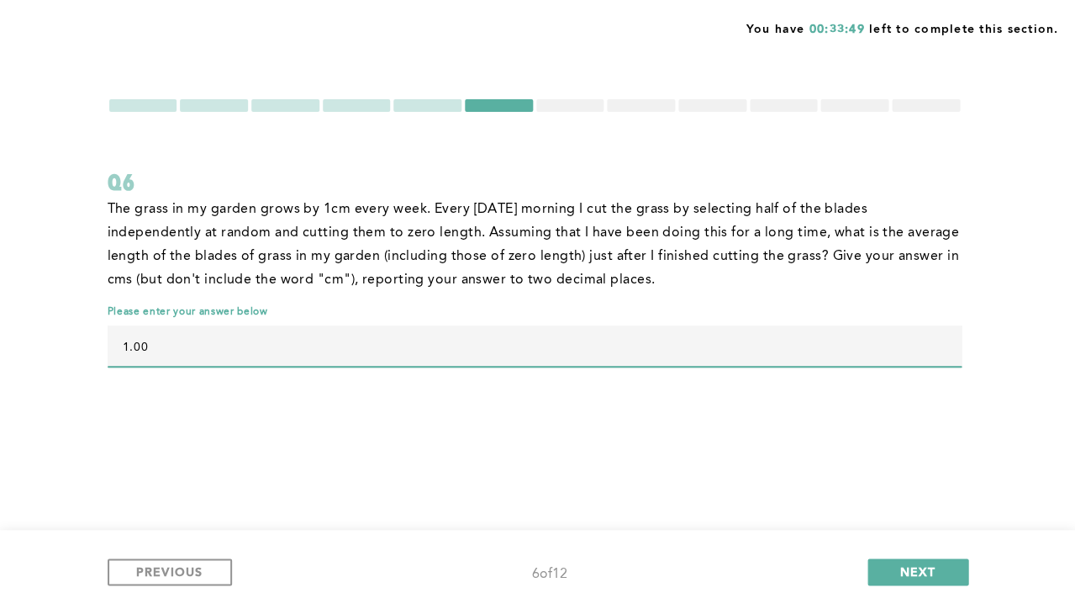
type input "1.00"
click at [577, 102] on div at bounding box center [570, 105] width 68 height 13
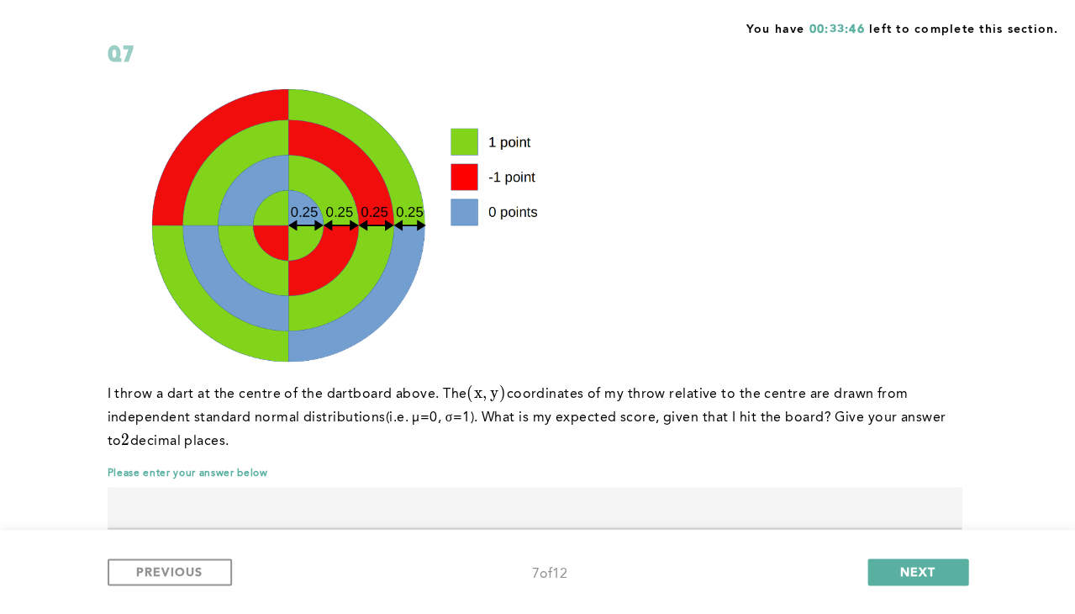
scroll to position [129, 0]
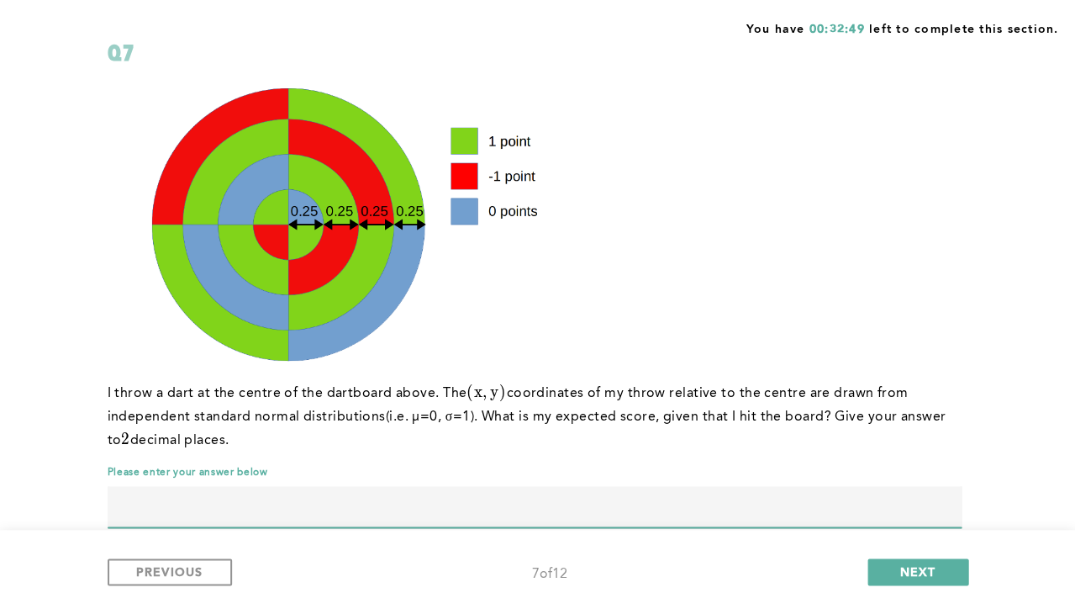
click at [473, 499] on input "text" at bounding box center [535, 506] width 854 height 40
type input "0.25"
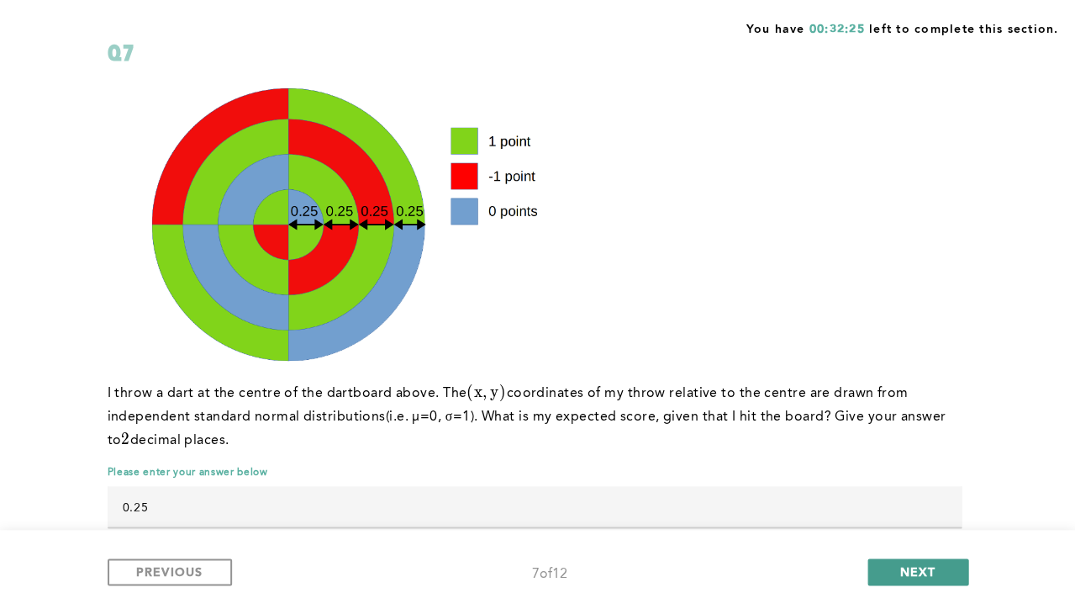
click at [930, 576] on span "NEXT" at bounding box center [918, 571] width 36 height 16
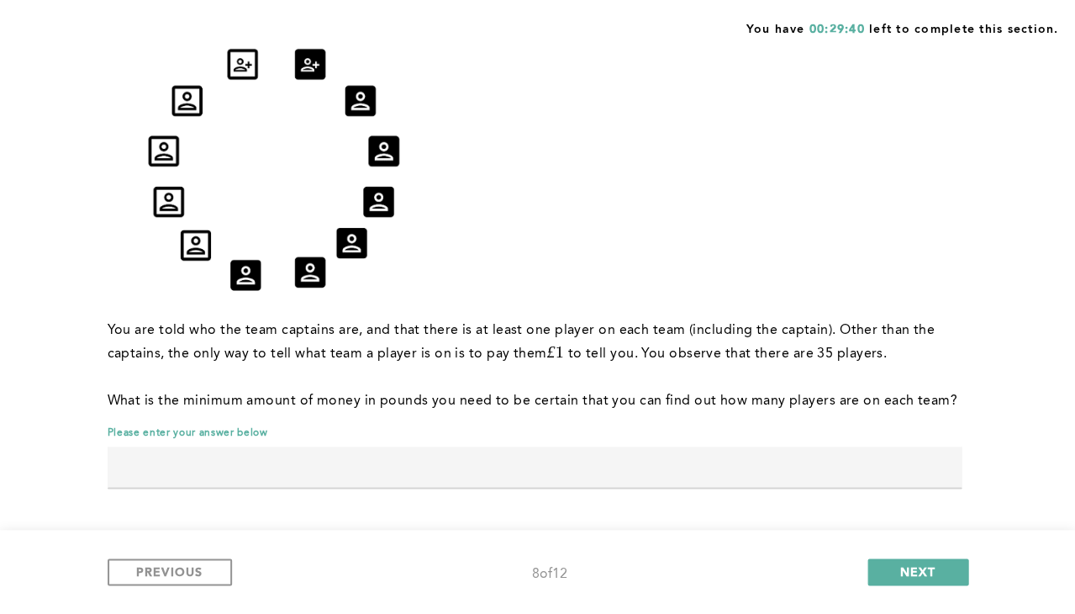
scroll to position [217, 0]
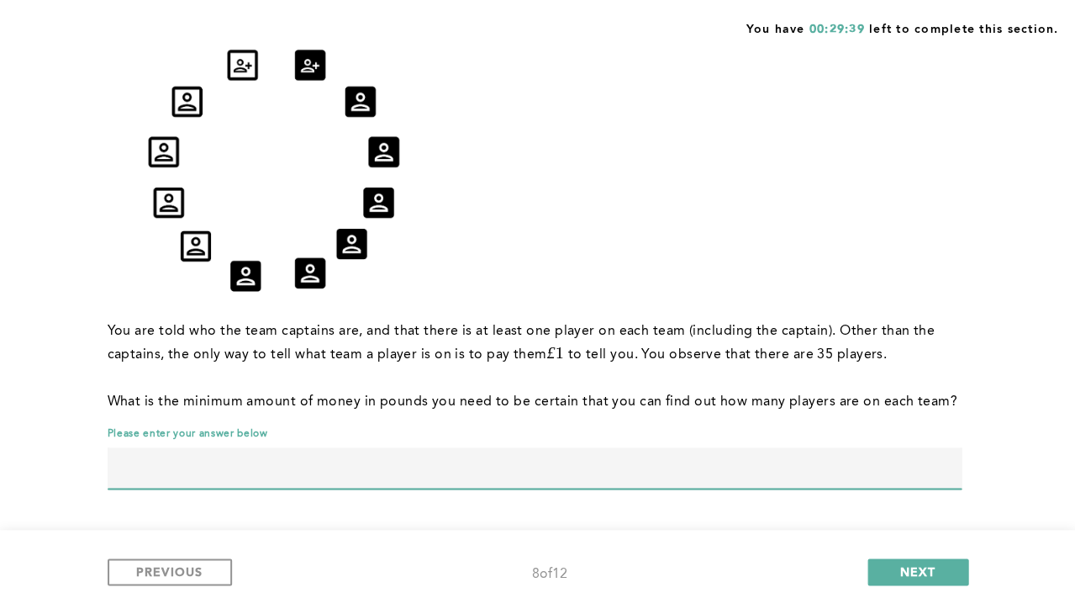
click at [422, 448] on input "text" at bounding box center [535, 467] width 854 height 40
type input "6"
click at [902, 560] on button "NEXT" at bounding box center [918, 571] width 101 height 27
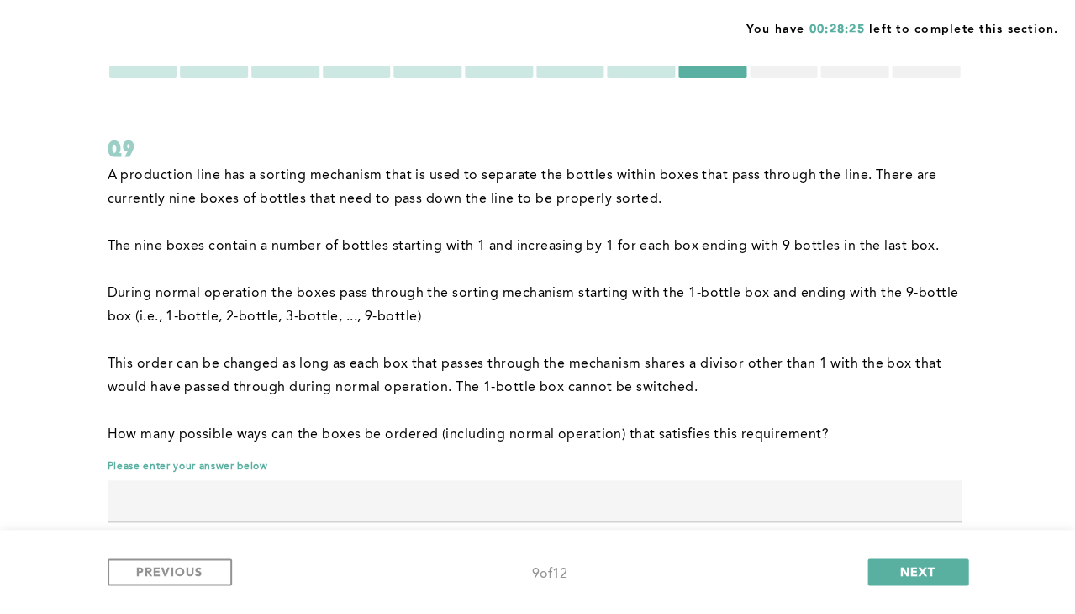
scroll to position [28, 0]
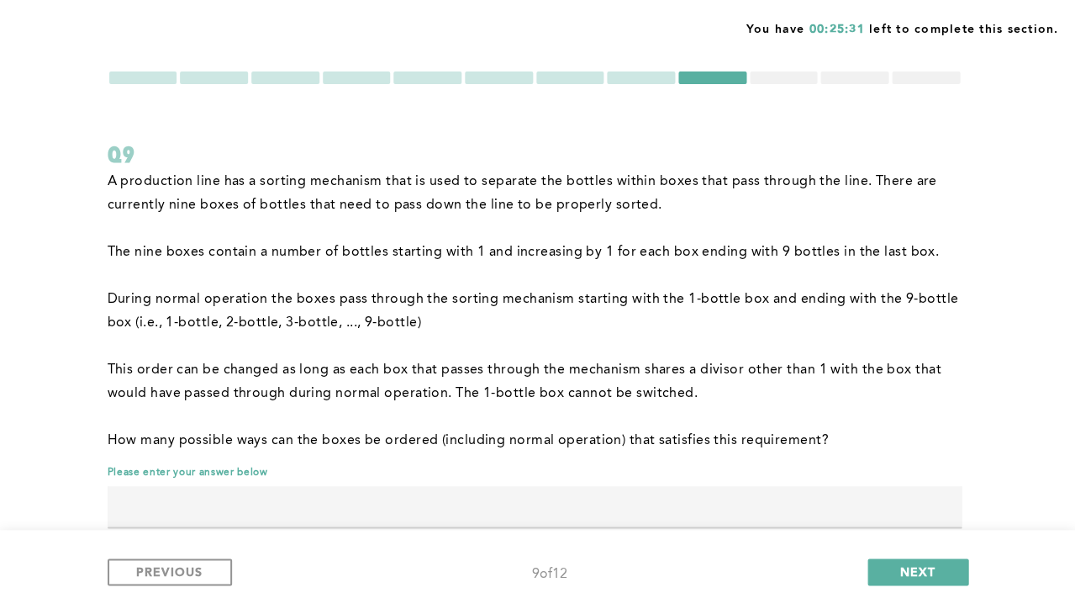
click at [404, 504] on input "text" at bounding box center [535, 506] width 854 height 40
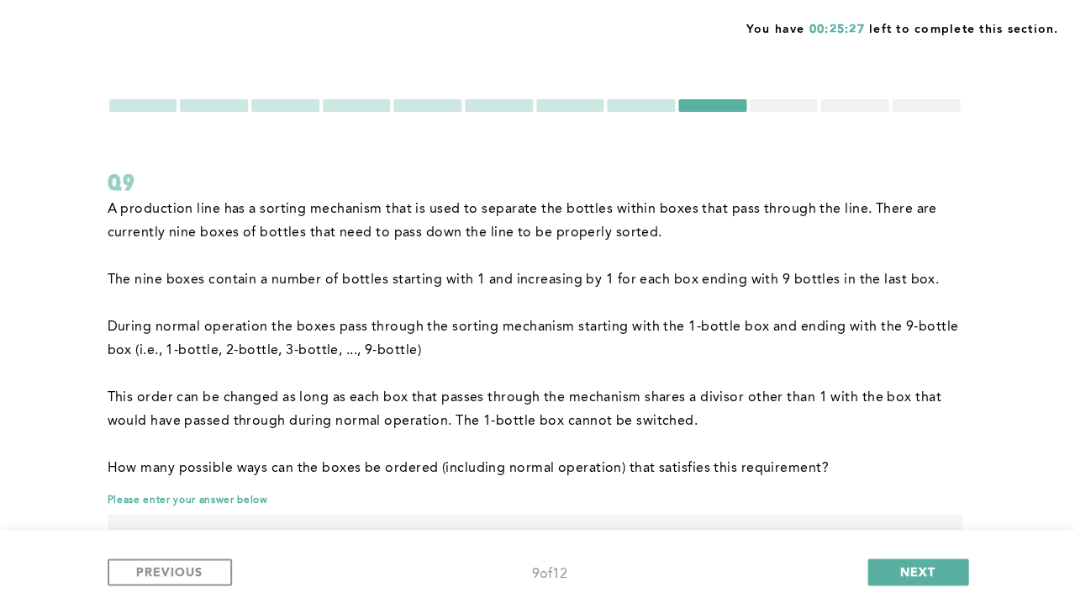
scroll to position [0, 0]
type input "72"
click at [776, 103] on div at bounding box center [784, 105] width 68 height 13
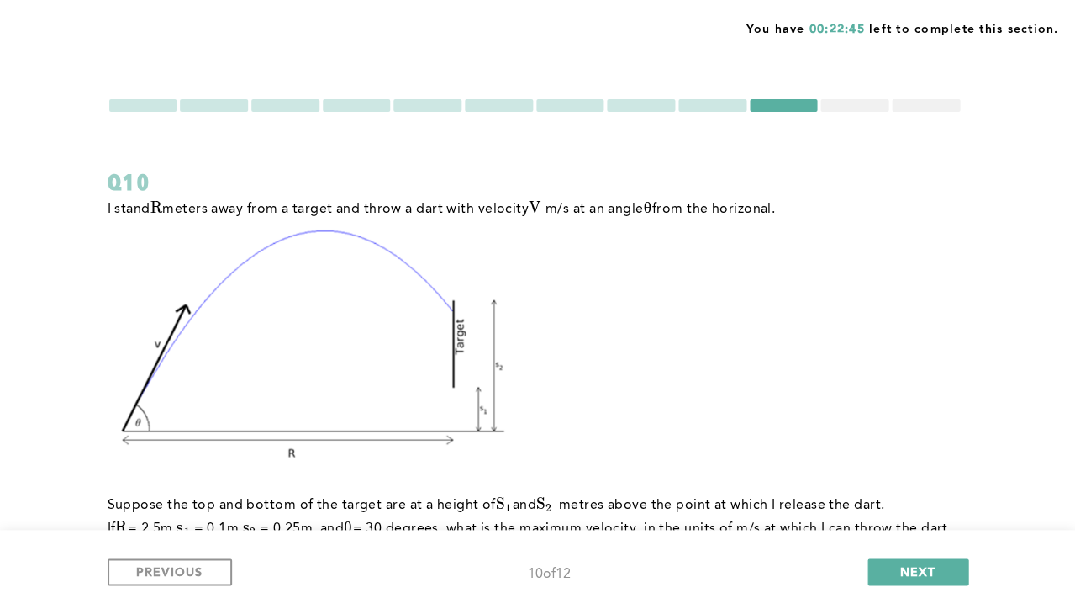
click at [858, 108] on div at bounding box center [855, 105] width 68 height 13
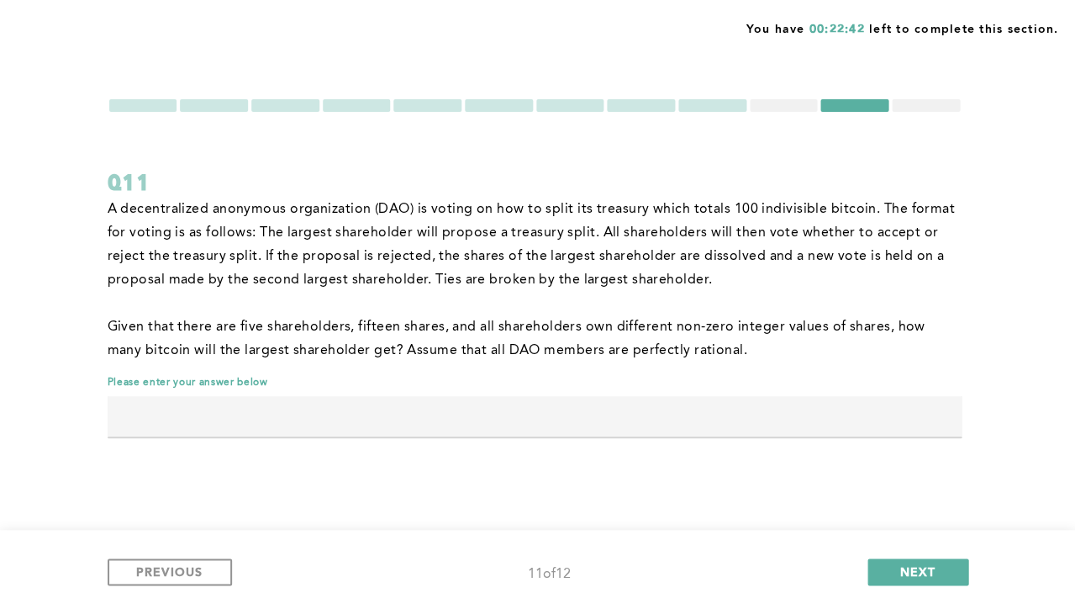
click at [799, 100] on div at bounding box center [784, 105] width 68 height 13
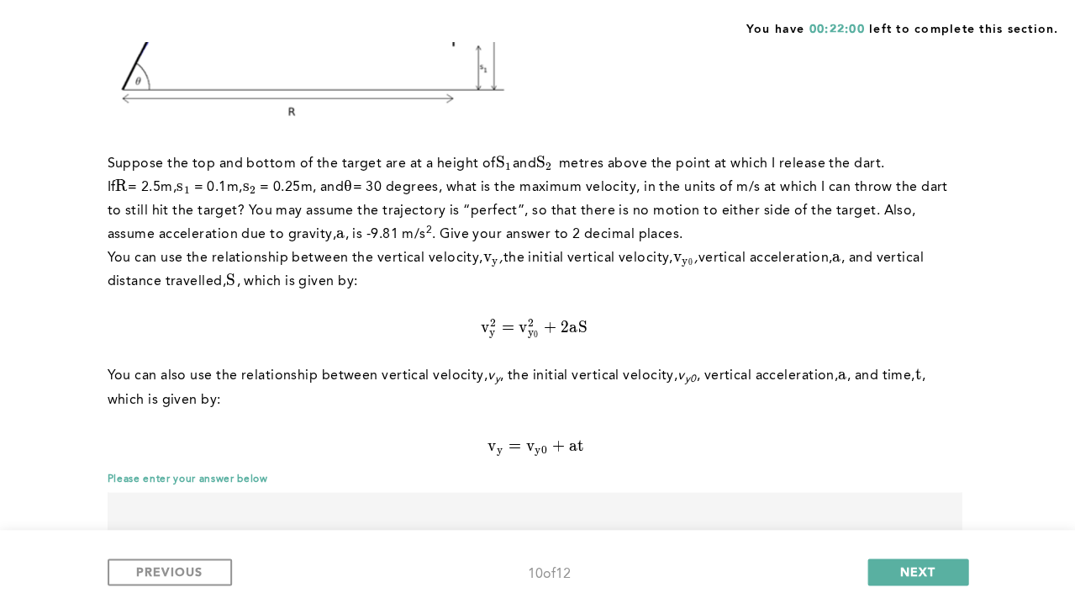
scroll to position [378, 0]
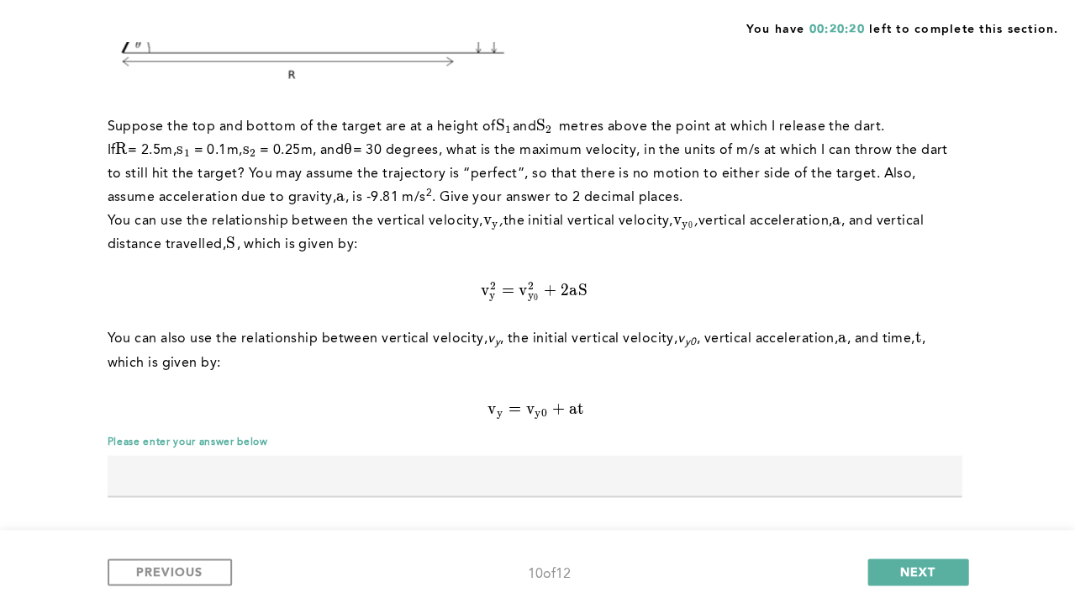
click at [636, 456] on input "text" at bounding box center [535, 475] width 854 height 40
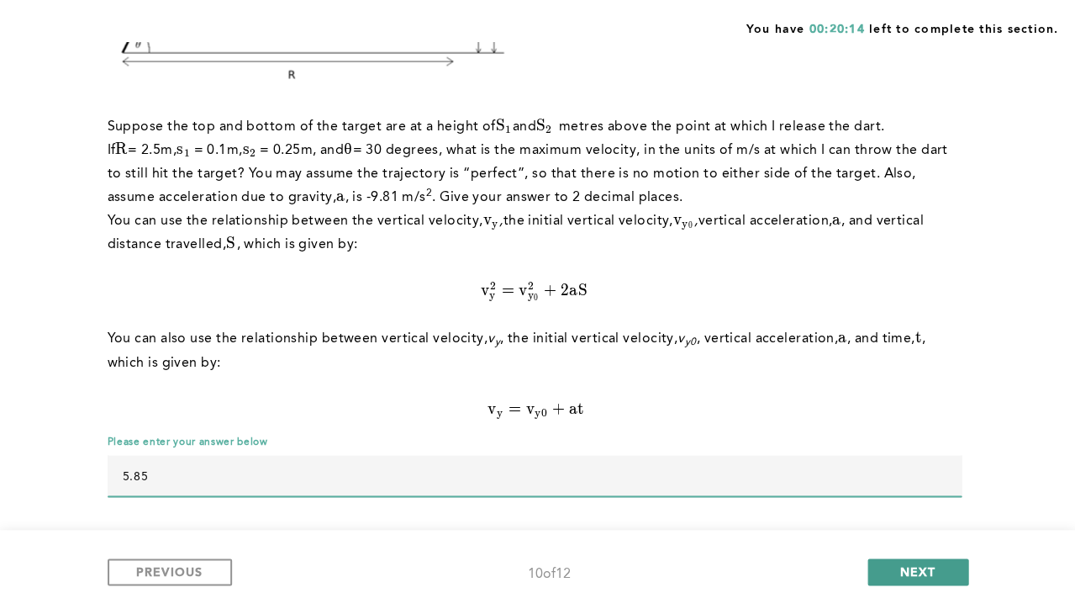
type input "5.85"
click at [908, 573] on span "NEXT" at bounding box center [918, 571] width 36 height 16
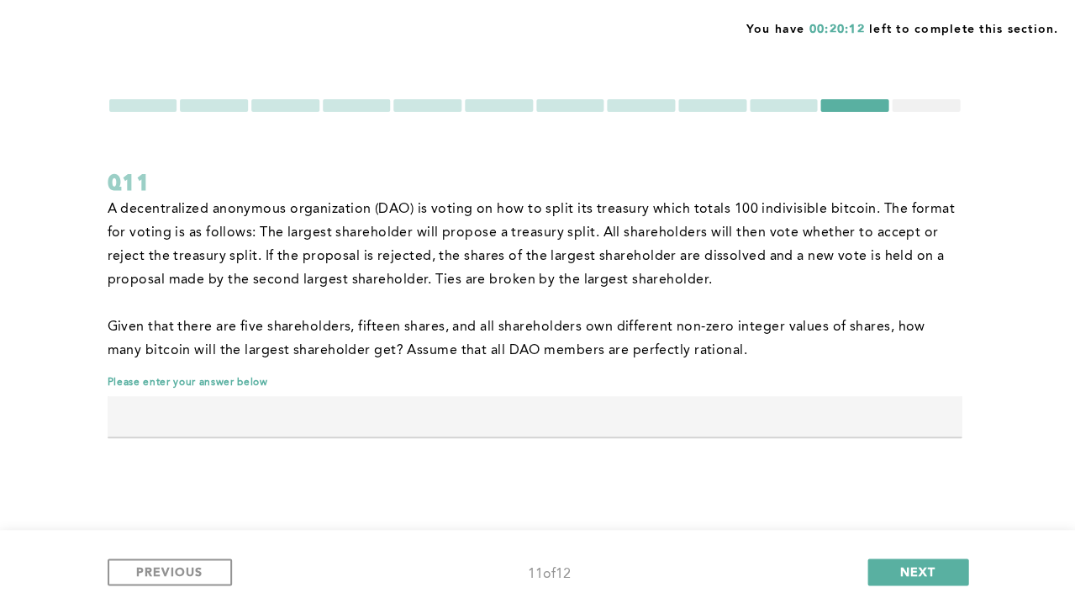
scroll to position [0, 0]
click at [909, 109] on div at bounding box center [926, 105] width 68 height 13
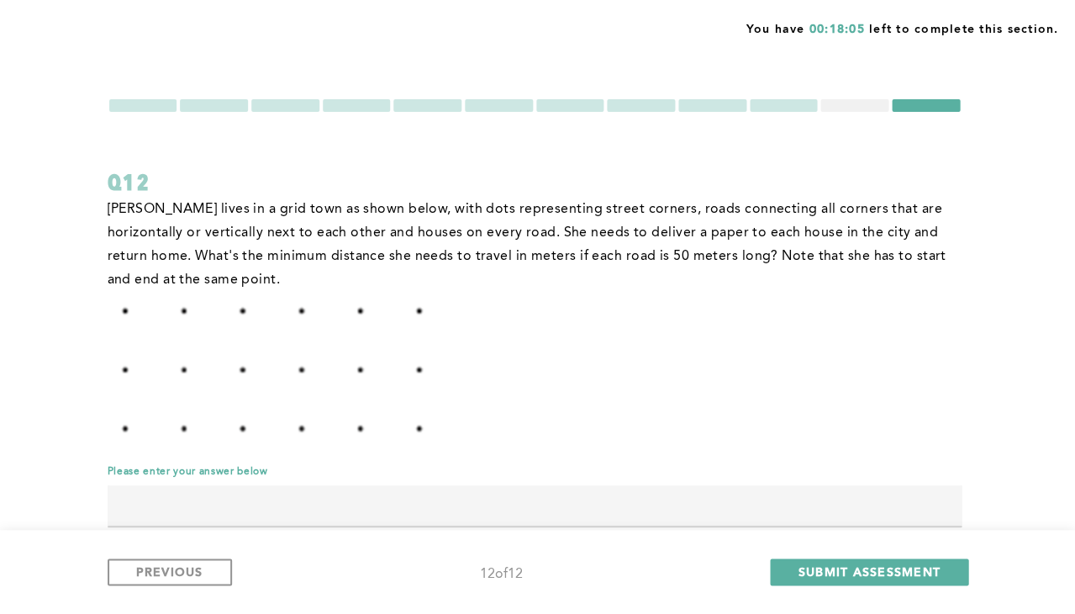
click at [233, 100] on div at bounding box center [214, 105] width 68 height 13
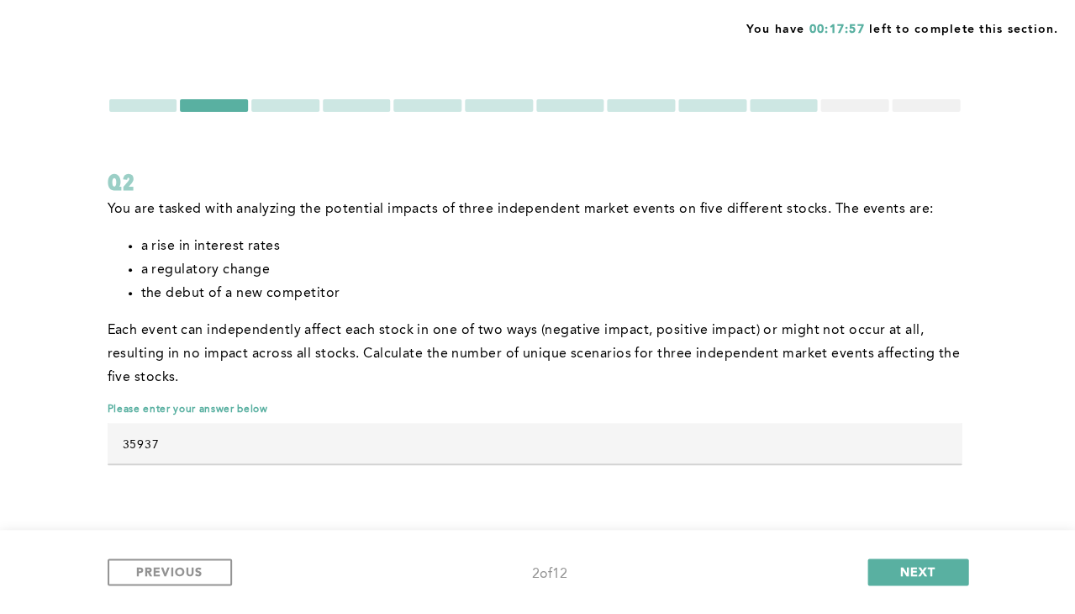
click at [874, 104] on div at bounding box center [855, 105] width 68 height 13
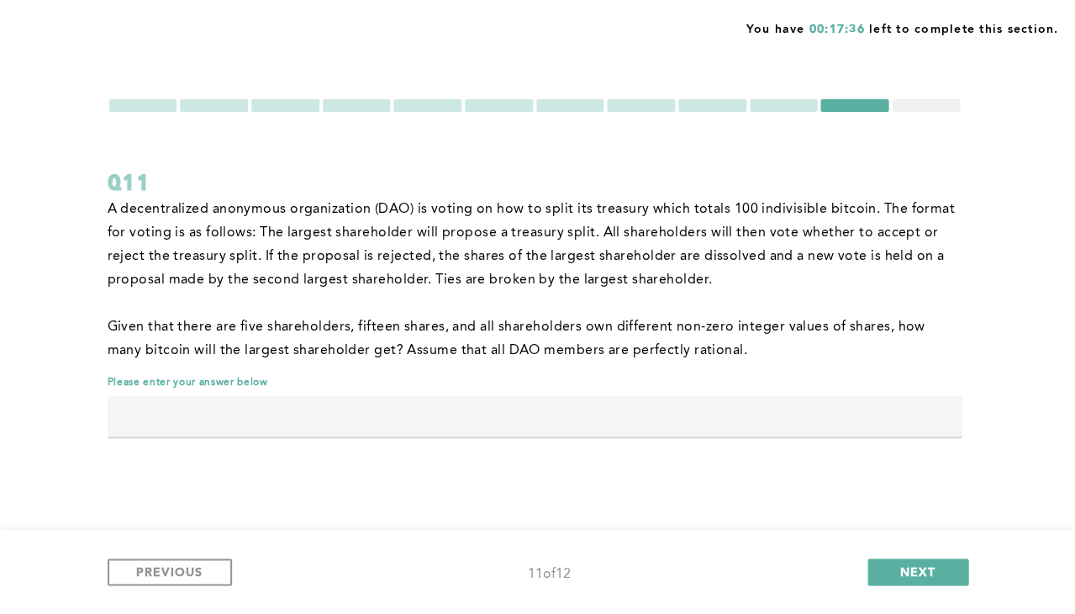
click at [900, 104] on div at bounding box center [926, 105] width 68 height 13
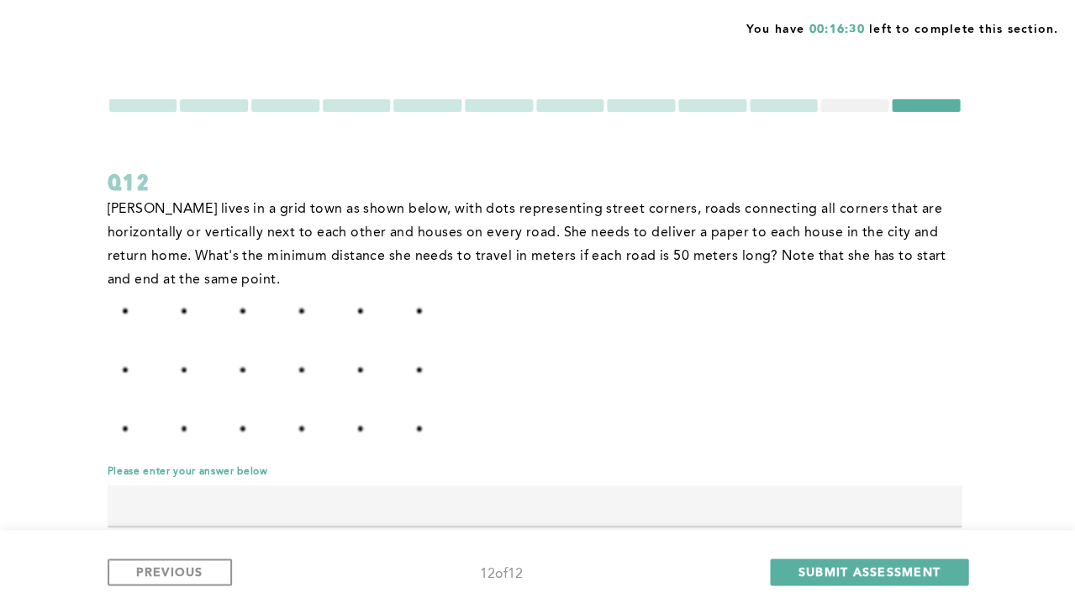
click at [874, 103] on div at bounding box center [855, 105] width 68 height 13
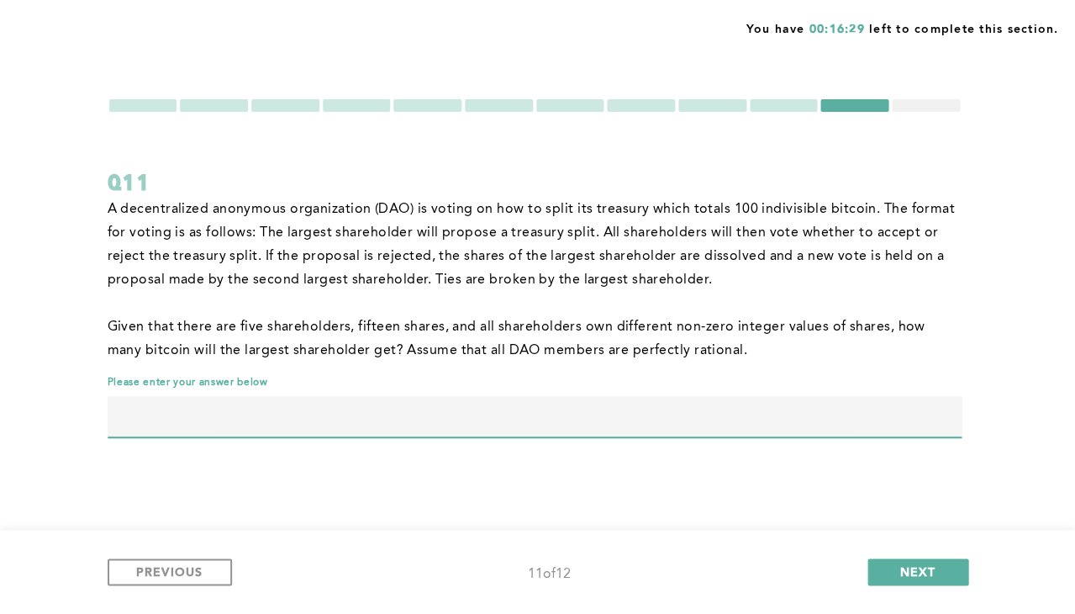
click at [627, 396] on input "text" at bounding box center [535, 416] width 854 height 40
type input "99"
click at [928, 105] on div at bounding box center [926, 105] width 68 height 13
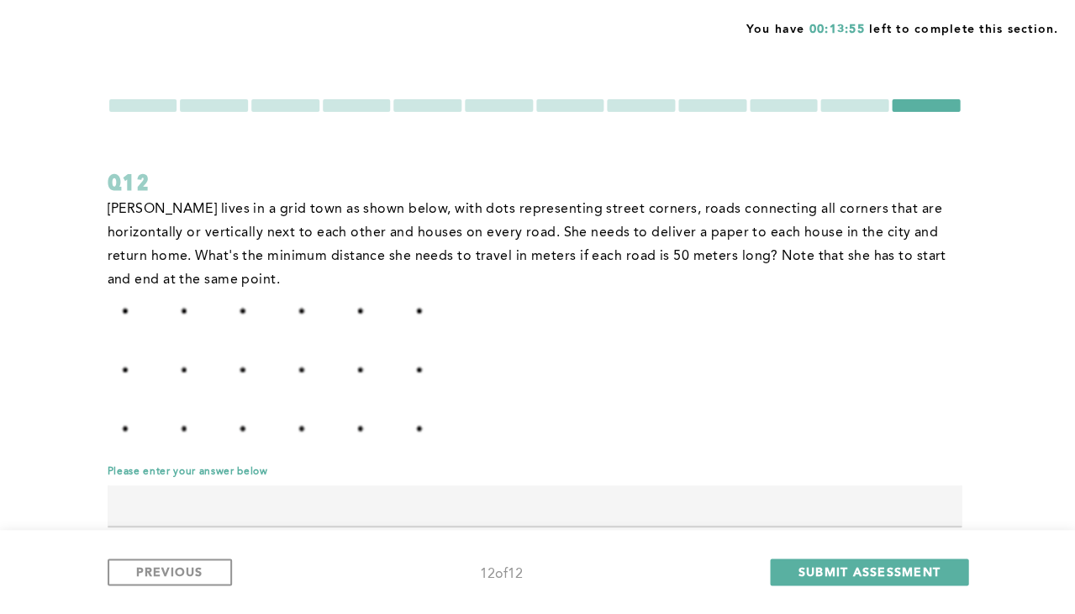
click at [745, 230] on p "[PERSON_NAME] lives in a grid town as shown below, with dots representing stree…" at bounding box center [535, 245] width 854 height 94
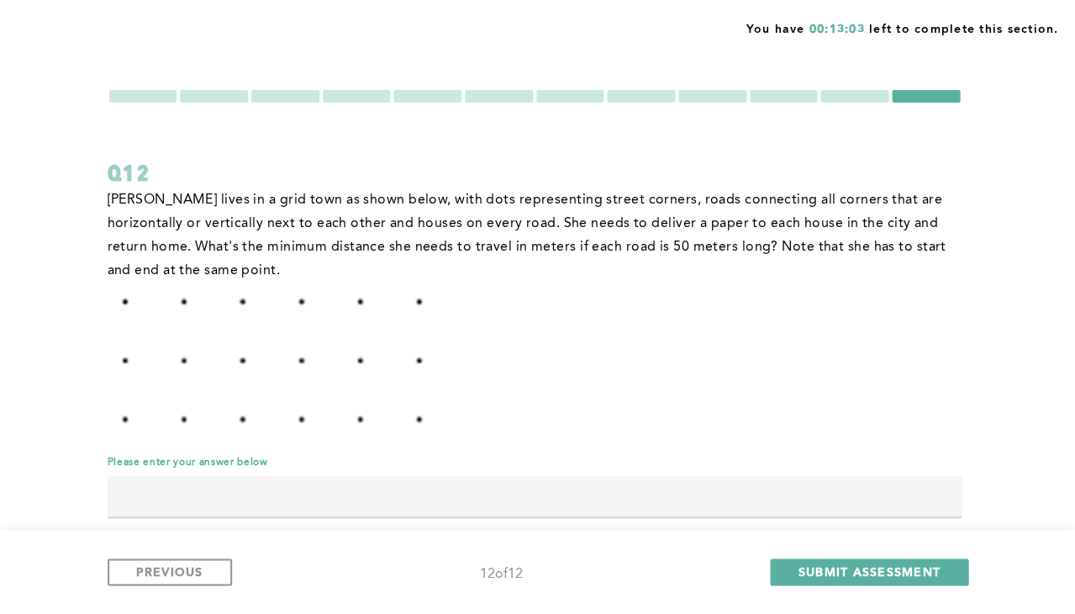
scroll to position [1, 0]
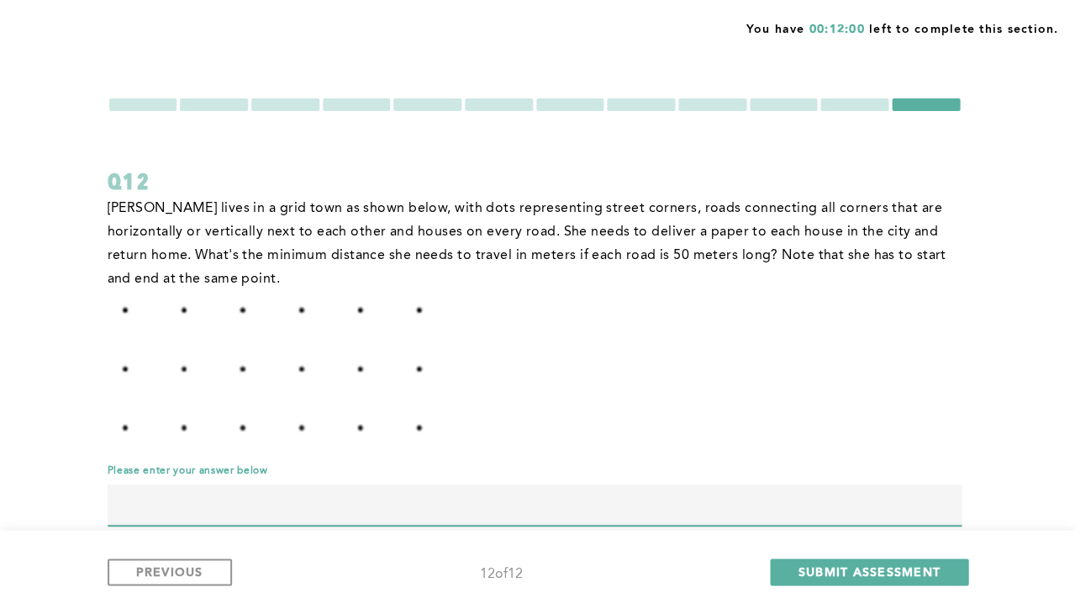
click at [599, 500] on input "text" at bounding box center [535, 504] width 854 height 40
type input "1700"
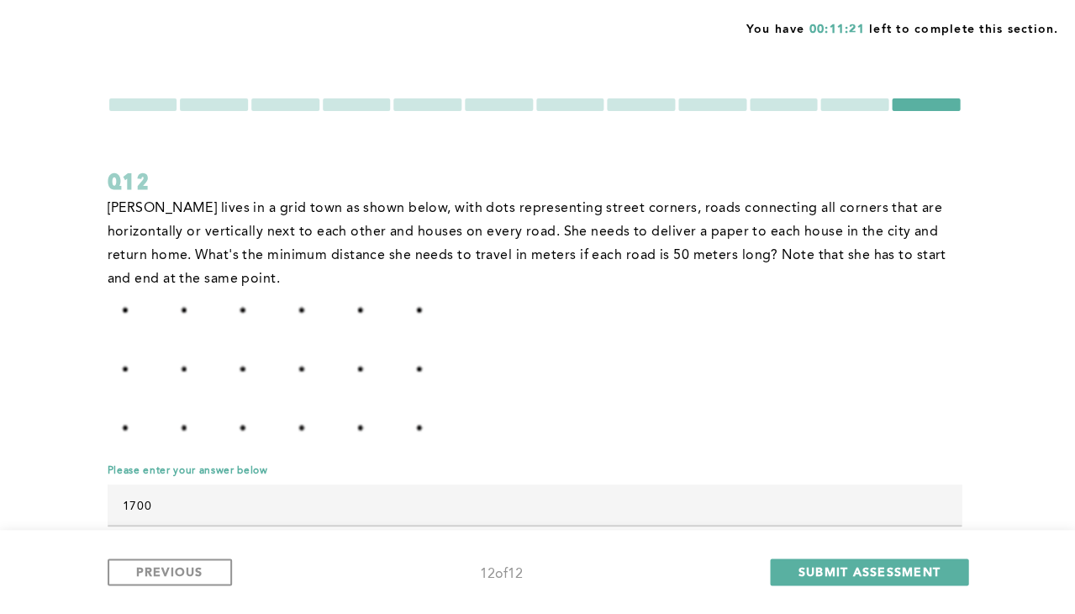
click at [849, 106] on div at bounding box center [855, 104] width 68 height 13
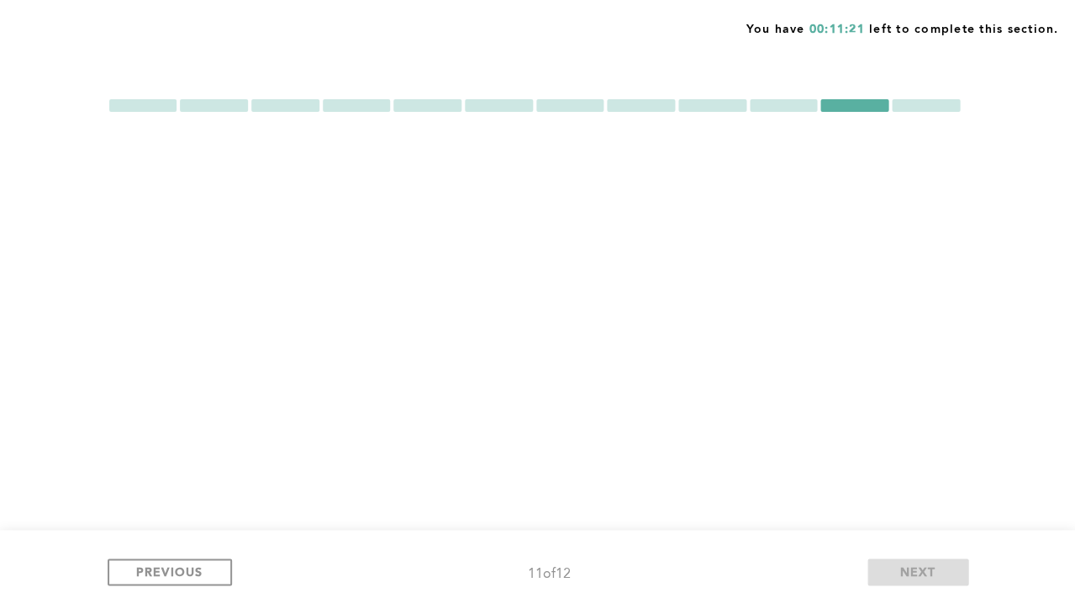
scroll to position [0, 0]
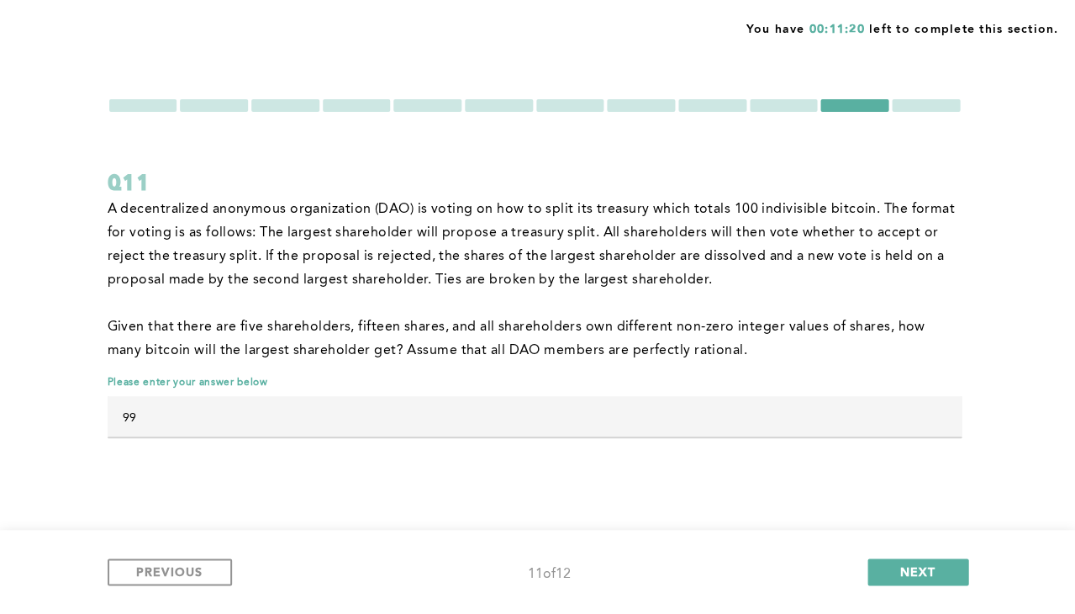
click at [920, 106] on div at bounding box center [926, 105] width 68 height 13
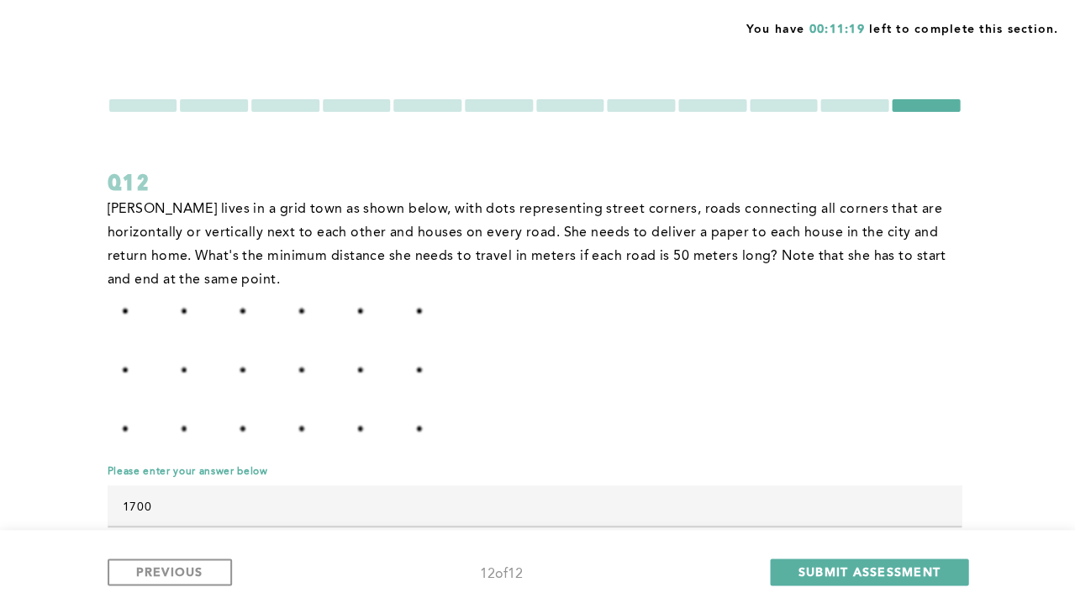
click at [787, 99] on div at bounding box center [784, 105] width 68 height 13
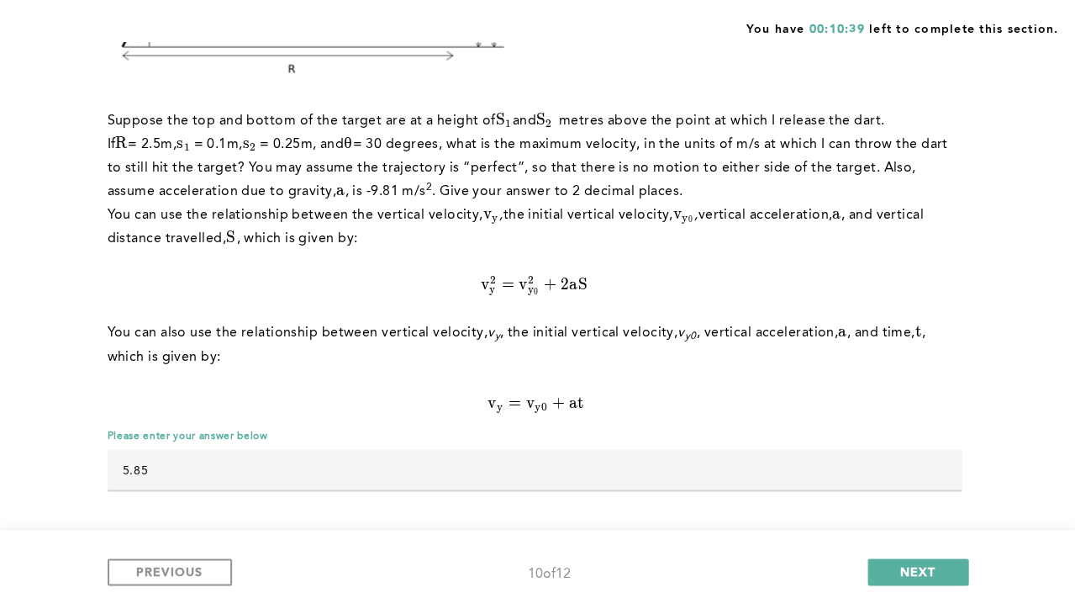
scroll to position [383, 0]
click at [1002, 198] on div "You have 00:08:56 left to complete this section. Q10 I stand R R R meters away …" at bounding box center [537, 117] width 1075 height 1001
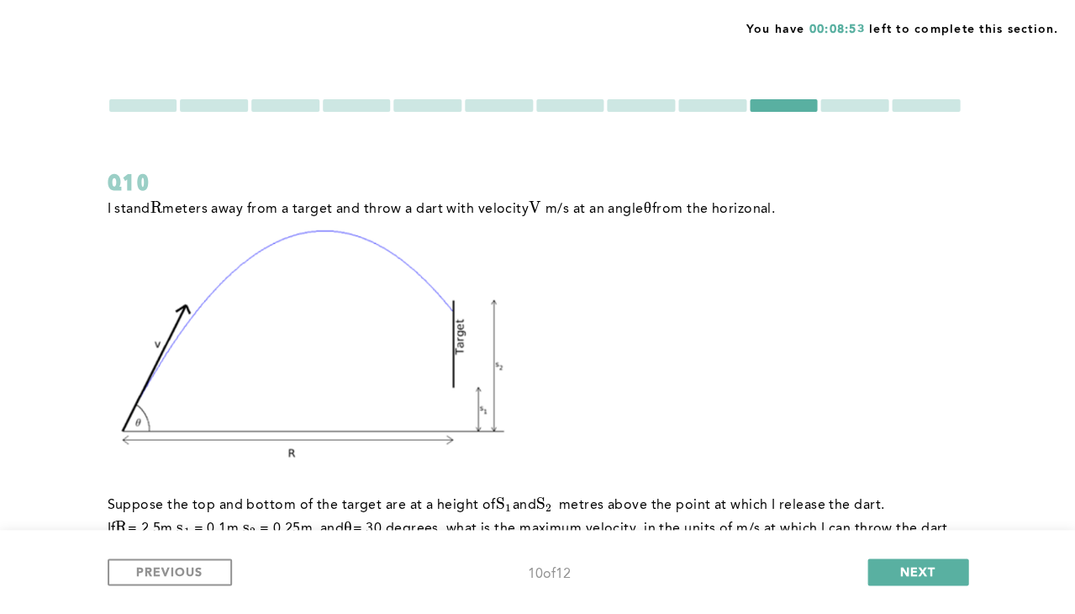
scroll to position [0, 0]
click at [701, 111] on div at bounding box center [712, 105] width 68 height 13
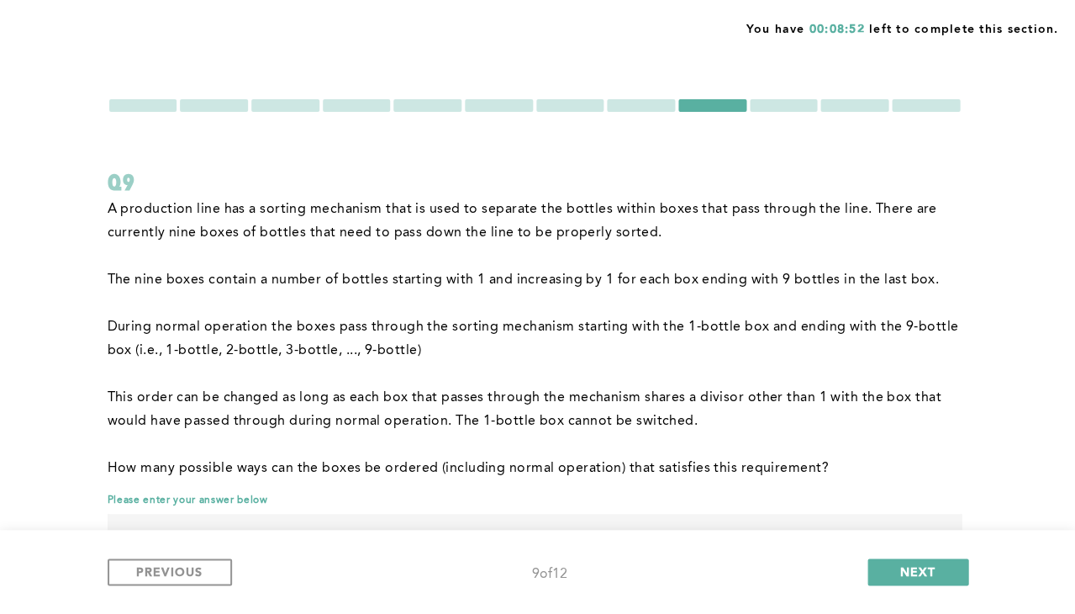
click at [836, 99] on div at bounding box center [855, 105] width 68 height 13
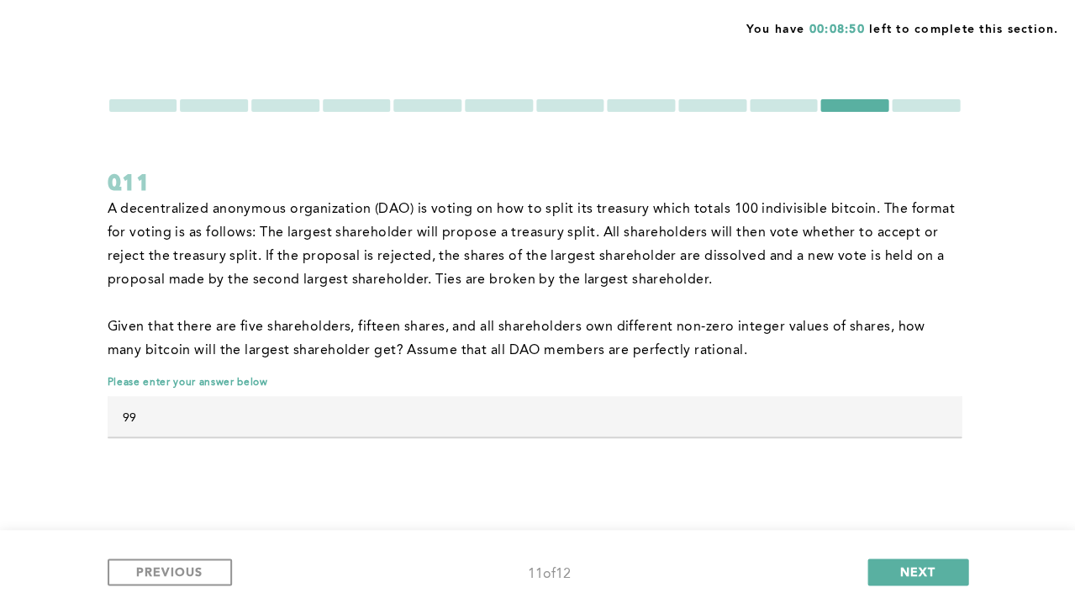
click at [702, 109] on div at bounding box center [712, 105] width 68 height 13
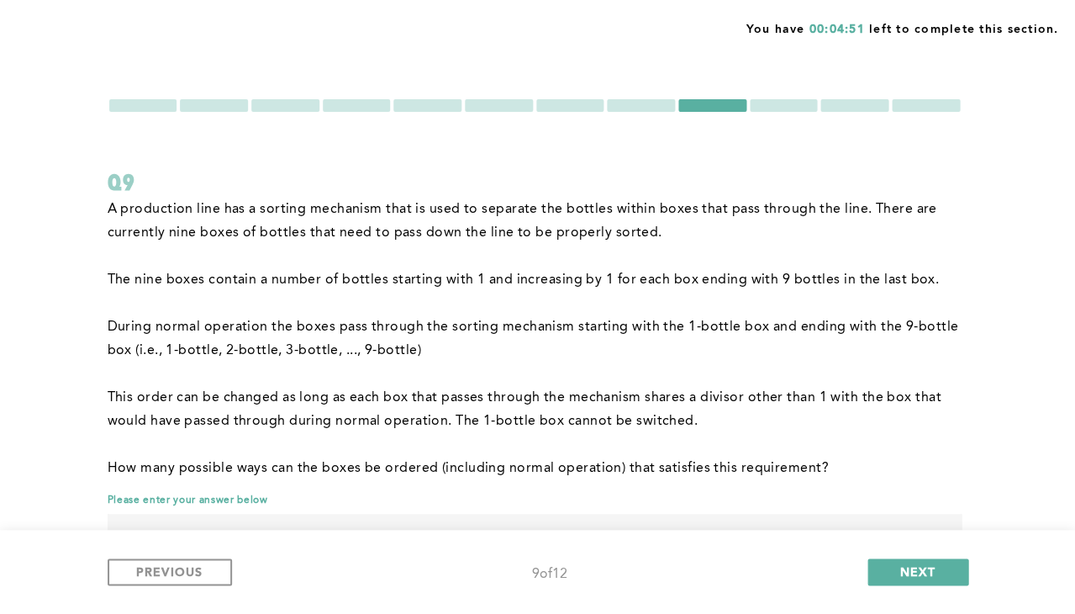
click at [166, 106] on div at bounding box center [143, 105] width 68 height 13
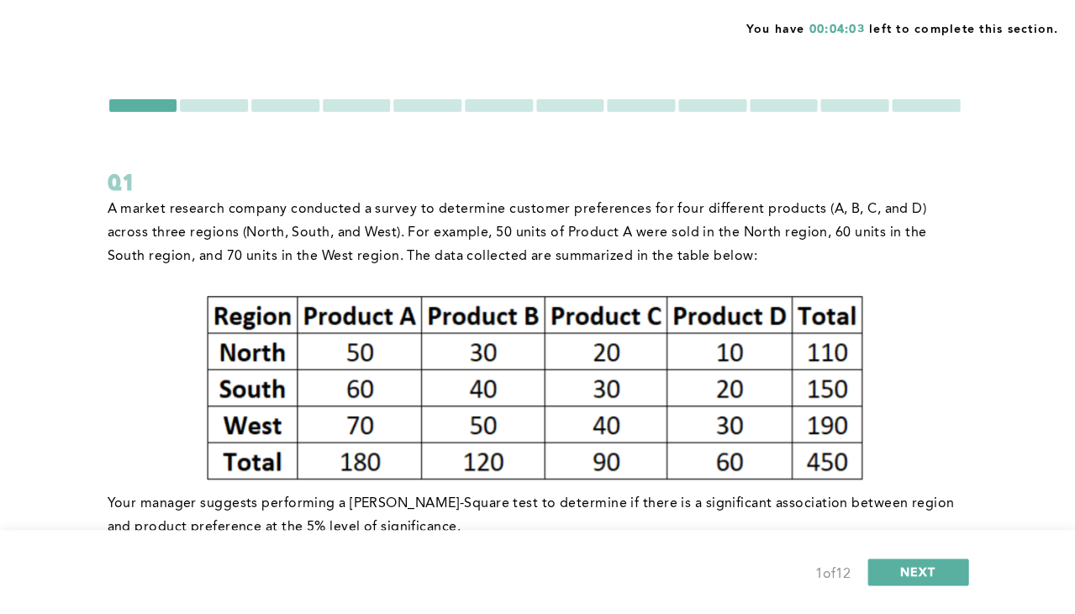
click at [597, 106] on div at bounding box center [570, 105] width 68 height 13
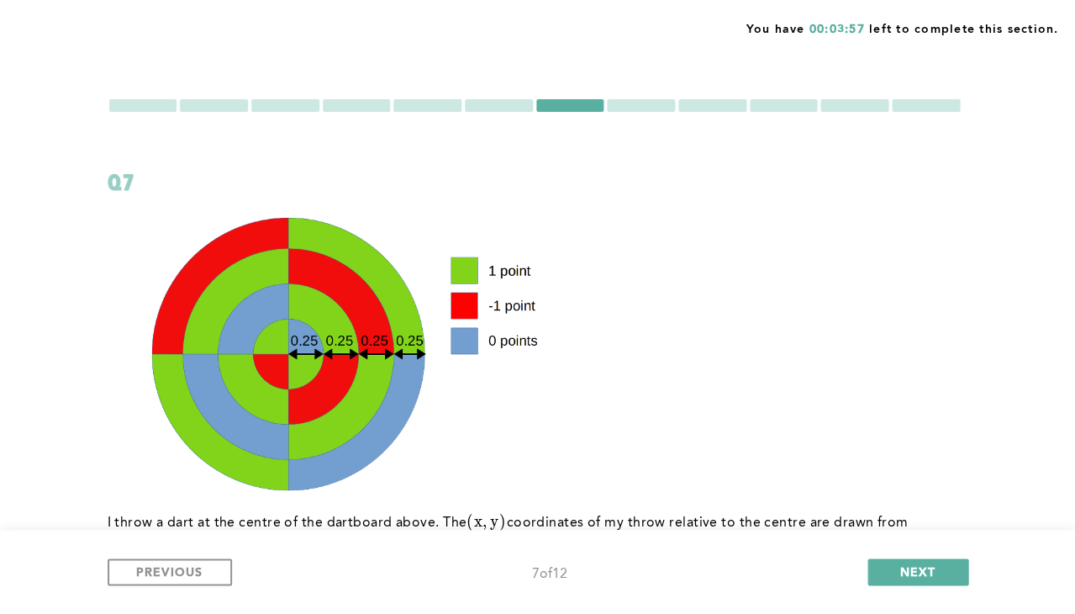
scroll to position [1, 0]
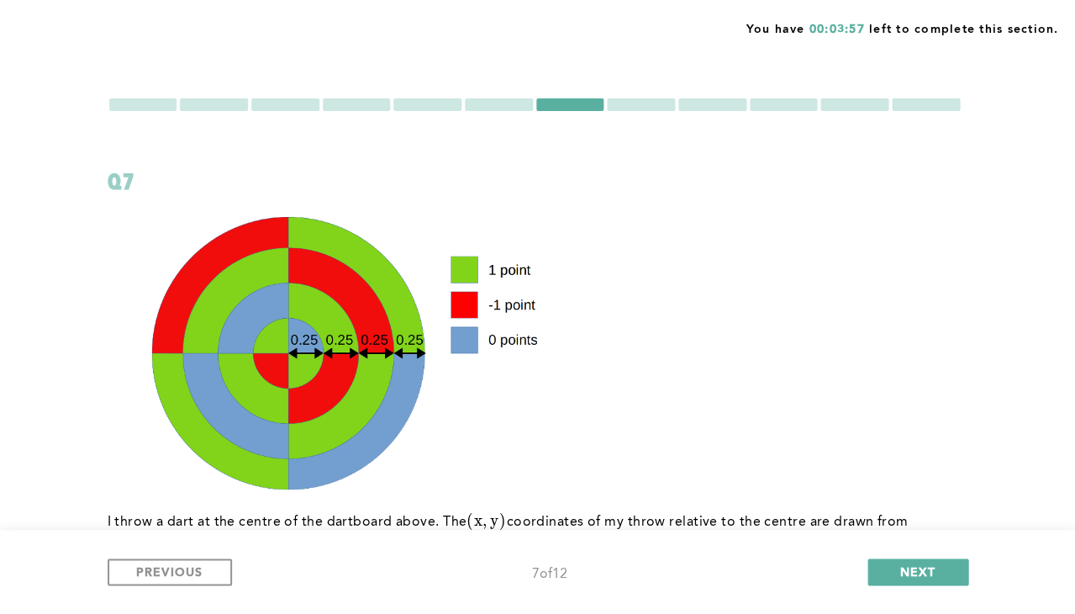
click at [660, 106] on div at bounding box center [641, 104] width 68 height 13
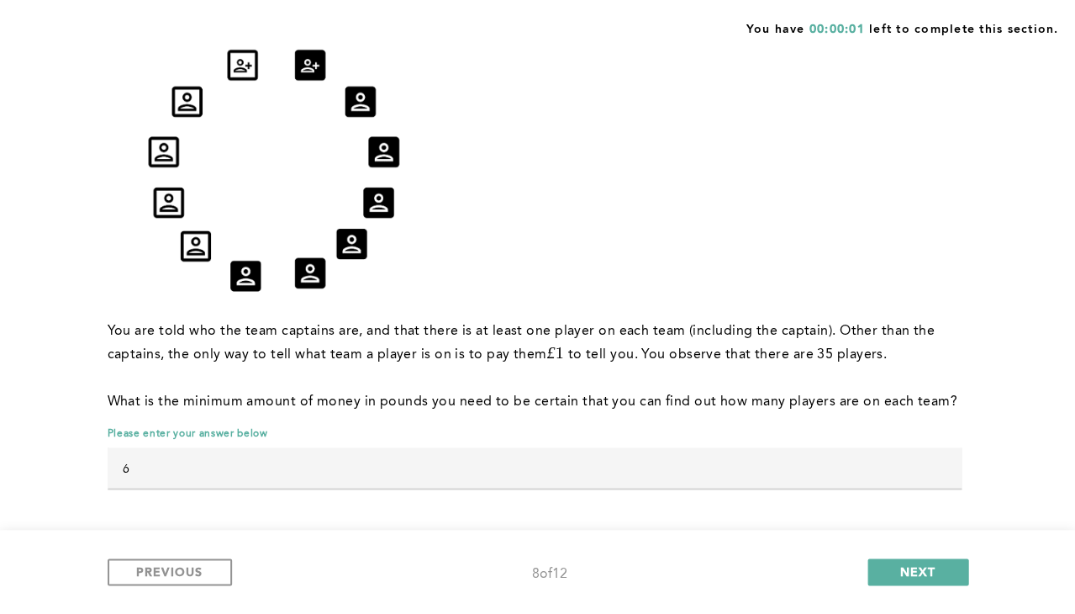
scroll to position [0, 0]
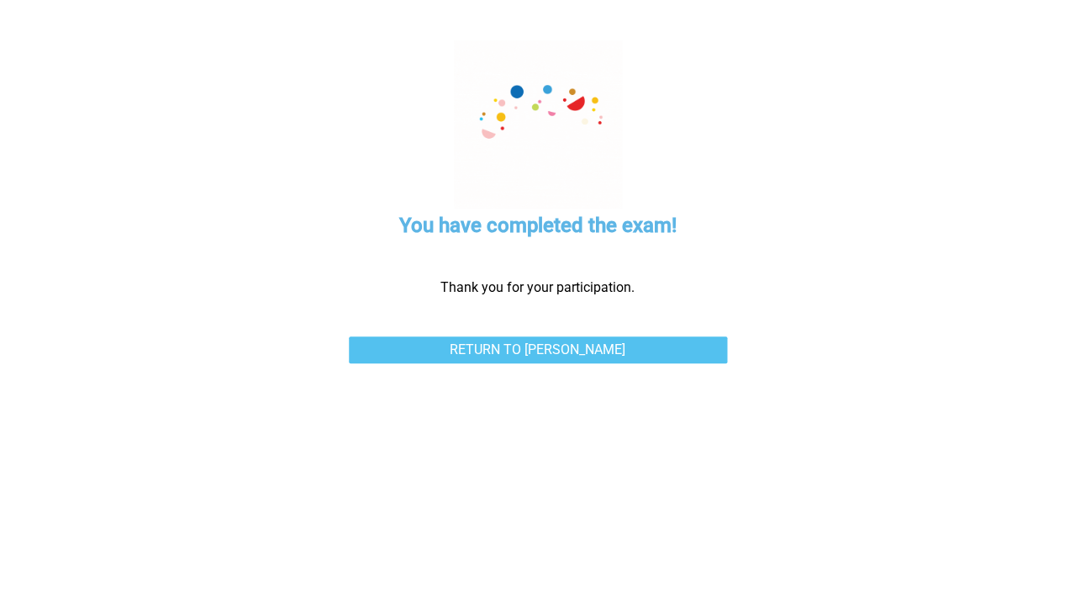
click at [661, 353] on link "Return to [PERSON_NAME]" at bounding box center [538, 349] width 378 height 27
